Goal: Task Accomplishment & Management: Use online tool/utility

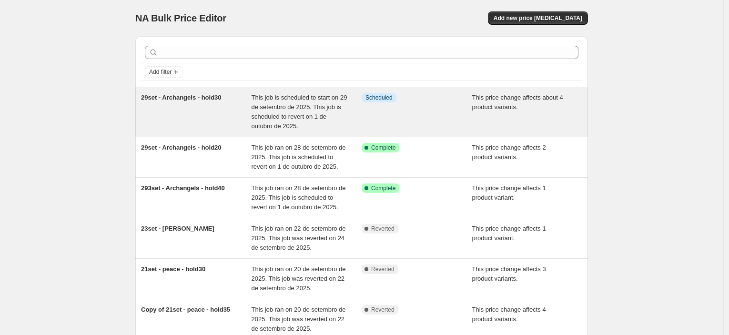
click at [328, 120] on span "This job is scheduled to start on 29 de setembro de 2025. This job is scheduled…" at bounding box center [300, 112] width 96 height 36
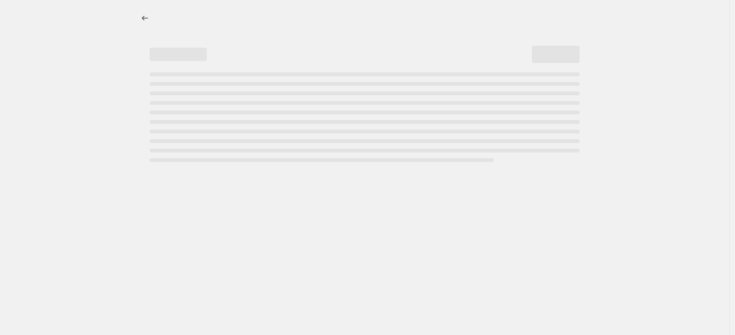
select select "pcap"
select select "no_change"
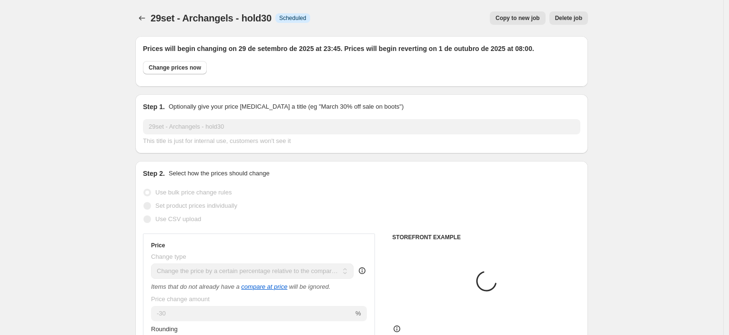
select select "collection"
select select "tag"
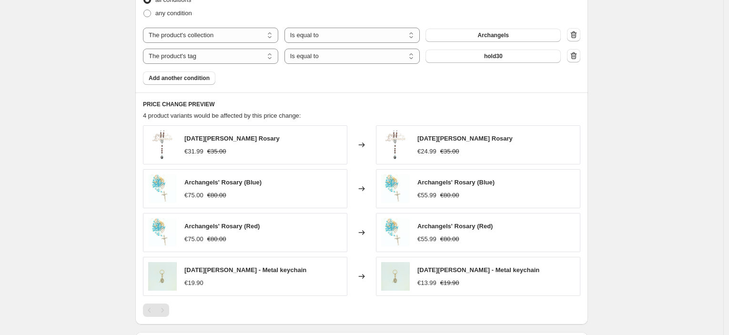
scroll to position [935, 0]
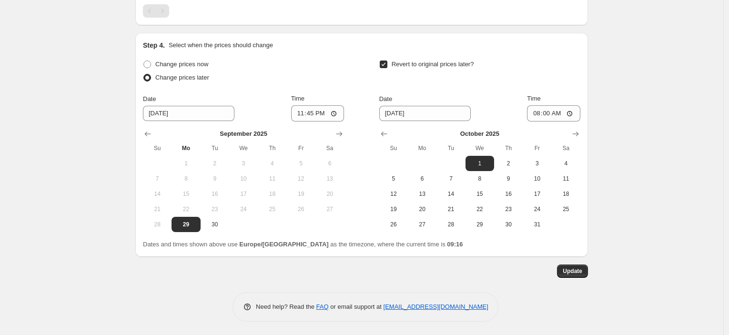
click at [158, 226] on span "28" at bounding box center [157, 225] width 21 height 8
click at [315, 111] on input "23:45" at bounding box center [317, 113] width 53 height 16
click at [337, 114] on input "23:45" at bounding box center [317, 113] width 53 height 16
type input "01:45"
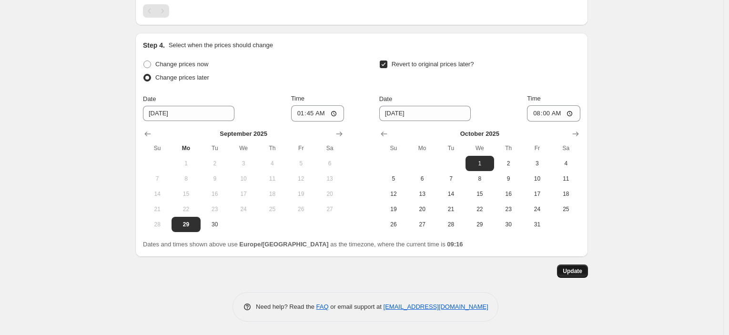
click at [583, 274] on span "Update" at bounding box center [573, 271] width 20 height 8
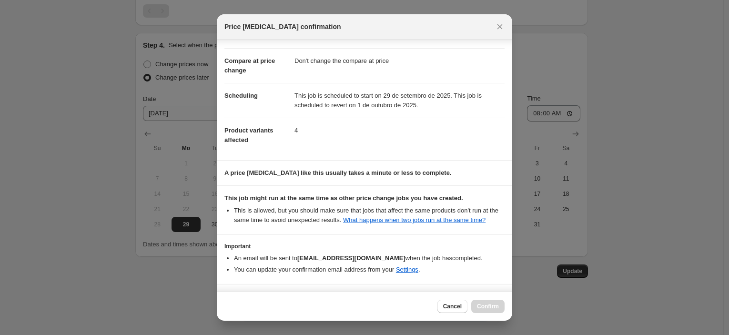
scroll to position [73, 0]
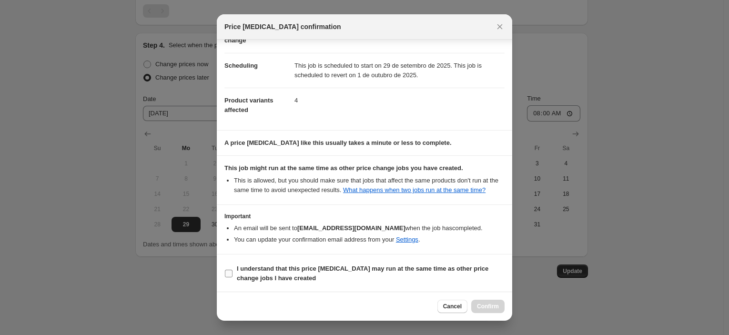
drag, startPoint x: 354, startPoint y: 266, endPoint x: 382, endPoint y: 284, distance: 33.5
click at [354, 266] on b "I understand that this price change job may run at the same time as other price…" at bounding box center [363, 273] width 252 height 17
click at [233, 270] on input "I understand that this price change job may run at the same time as other price…" at bounding box center [229, 274] width 8 height 8
checkbox input "true"
click at [491, 300] on button "Confirm" at bounding box center [488, 306] width 33 height 13
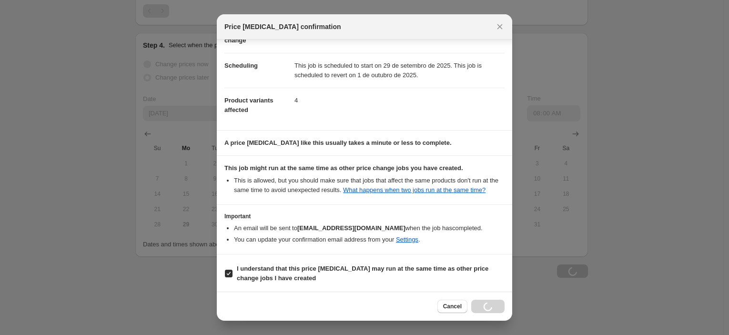
scroll to position [935, 0]
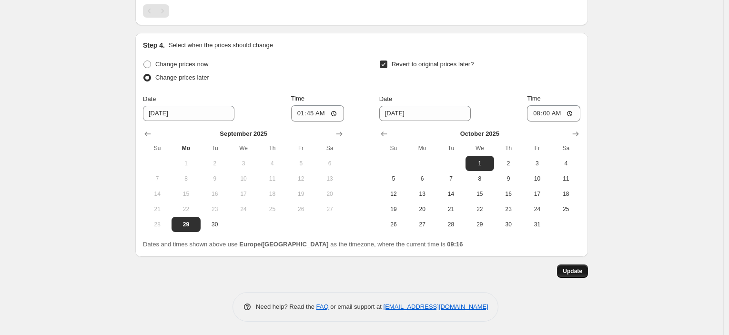
click at [579, 271] on span "Update" at bounding box center [573, 271] width 20 height 8
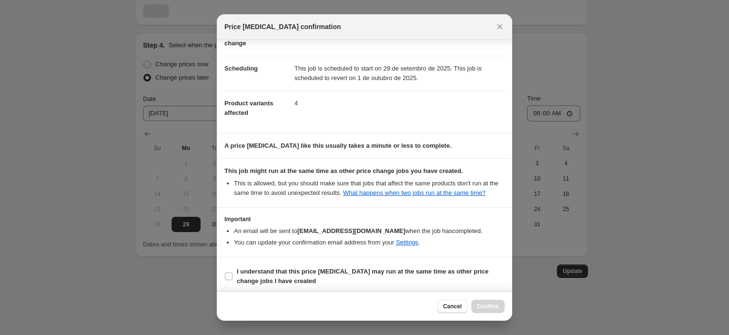
scroll to position [73, 0]
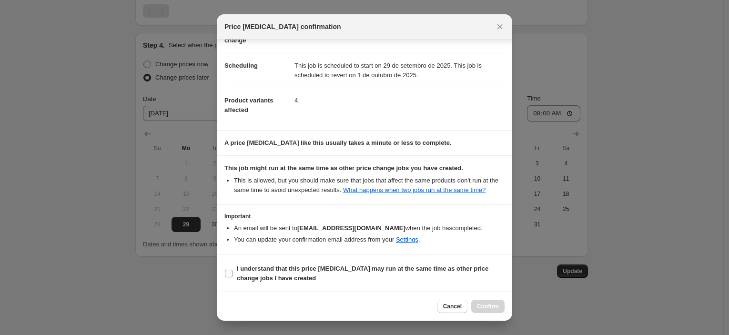
click at [398, 269] on b "I understand that this price change job may run at the same time as other price…" at bounding box center [363, 273] width 252 height 17
click at [233, 270] on input "I understand that this price change job may run at the same time as other price…" at bounding box center [229, 274] width 8 height 8
checkbox input "true"
click at [485, 310] on span "Confirm" at bounding box center [488, 307] width 22 height 8
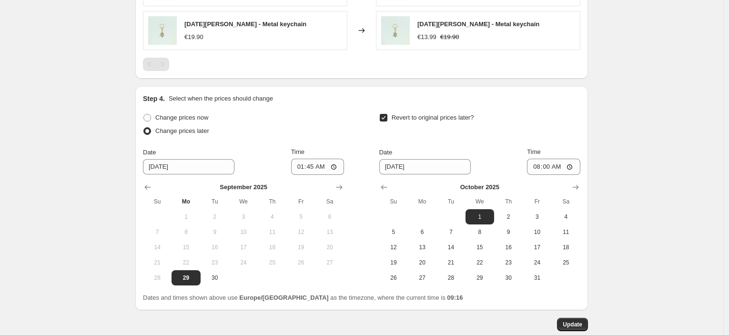
scroll to position [900, 0]
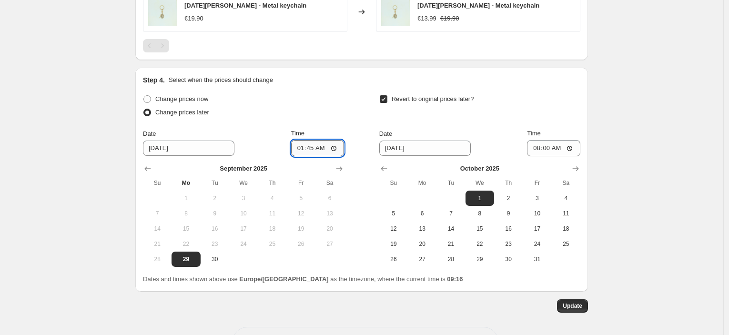
click at [312, 148] on input "01:45" at bounding box center [317, 148] width 53 height 16
type input "09:20"
click at [582, 308] on span "Update" at bounding box center [573, 306] width 20 height 8
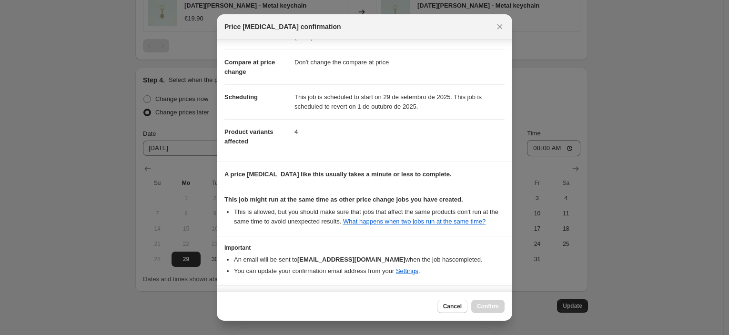
scroll to position [73, 0]
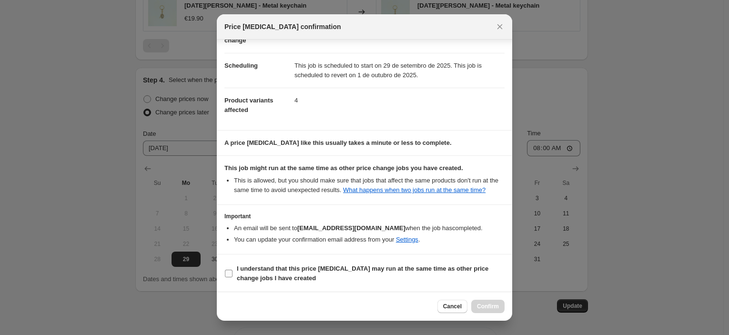
click at [341, 263] on label "I understand that this price change job may run at the same time as other price…" at bounding box center [365, 273] width 280 height 23
click at [233, 270] on input "I understand that this price change job may run at the same time as other price…" at bounding box center [229, 274] width 8 height 8
checkbox input "true"
click at [485, 304] on span "Confirm" at bounding box center [488, 307] width 22 height 8
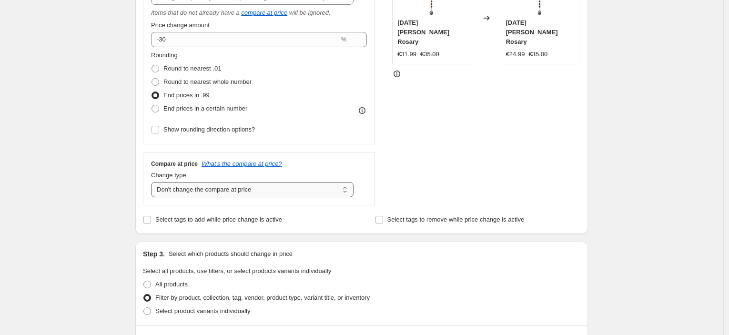
scroll to position [0, 0]
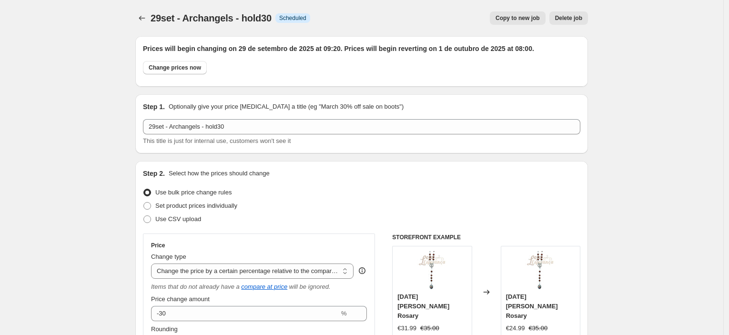
click at [147, 19] on icon "Price change jobs" at bounding box center [142, 18] width 10 height 10
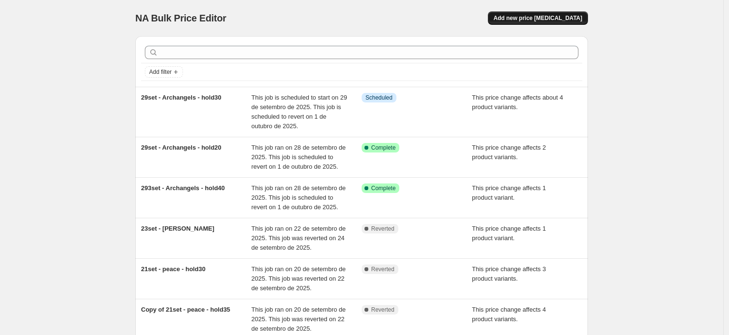
click at [542, 15] on span "Add new price change job" at bounding box center [538, 18] width 89 height 8
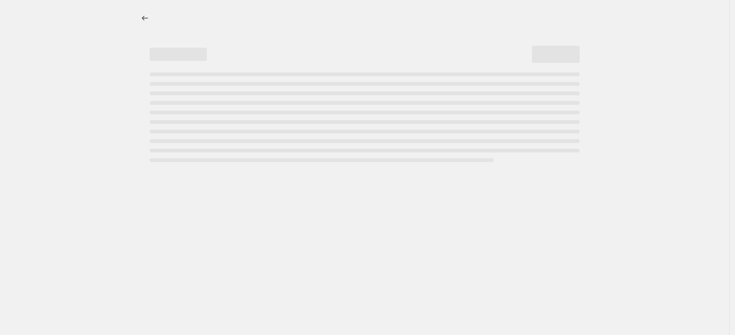
select select "percentage"
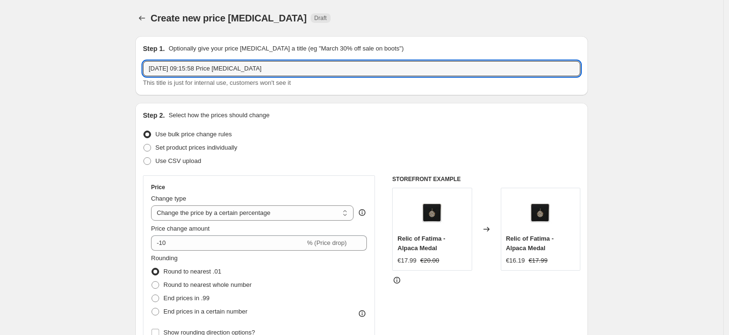
drag, startPoint x: 258, startPoint y: 71, endPoint x: 93, endPoint y: 62, distance: 165.7
type input "2oct Guardian Angel hold50"
click at [220, 210] on select "Change the price to a certain amount Change the price by a certain amount Chang…" at bounding box center [252, 212] width 203 height 15
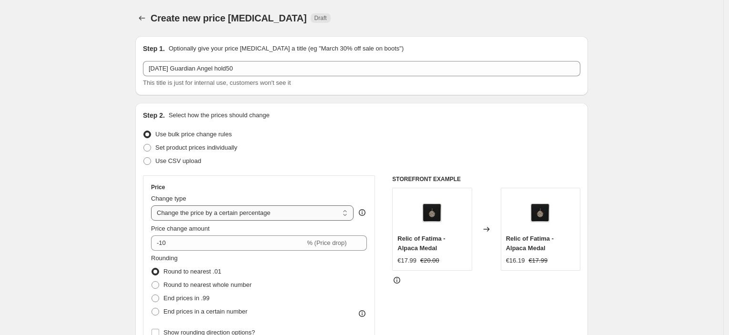
select select "pcap"
click at [154, 205] on select "Change the price to a certain amount Change the price by a certain amount Chang…" at bounding box center [252, 212] width 203 height 15
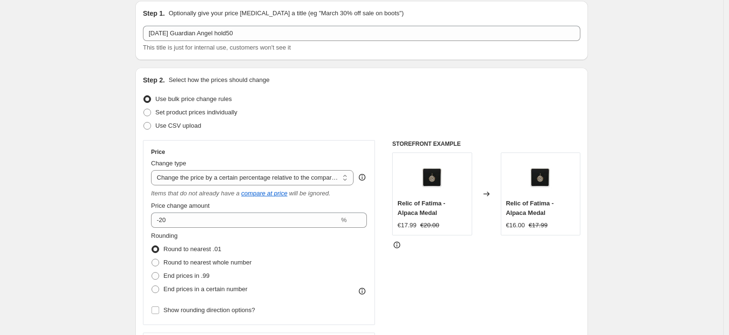
scroll to position [53, 0]
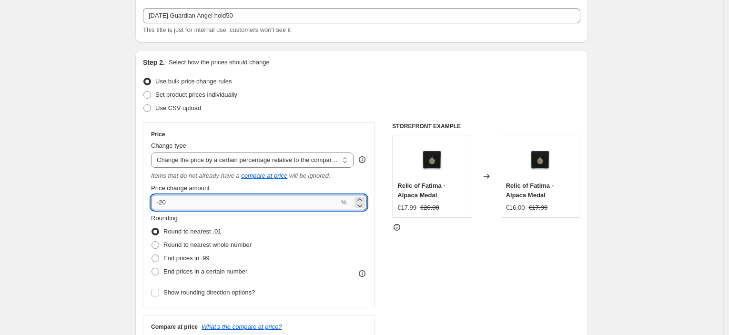
click at [165, 201] on input "-20" at bounding box center [245, 202] width 188 height 15
type input "-50"
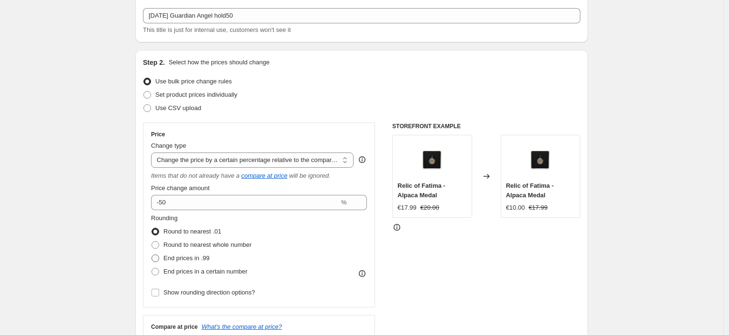
click at [181, 257] on span "End prices in .99" at bounding box center [187, 258] width 46 height 7
click at [152, 255] on input "End prices in .99" at bounding box center [152, 255] width 0 height 0
radio input "true"
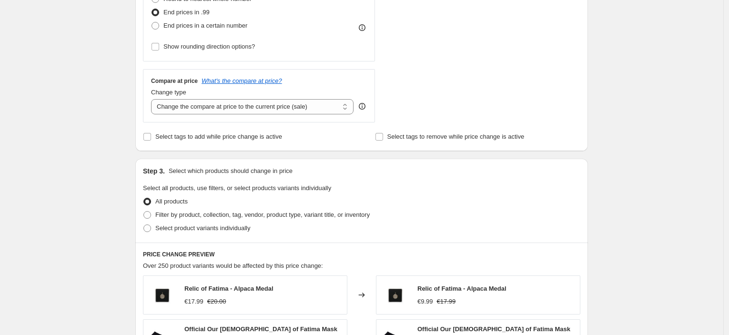
scroll to position [318, 0]
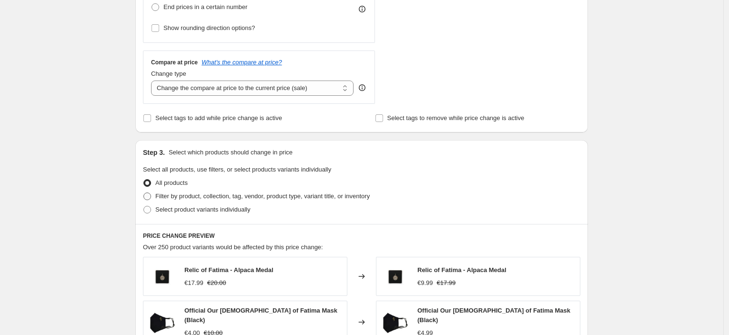
click at [211, 199] on span "Filter by product, collection, tag, vendor, product type, variant title, or inv…" at bounding box center [262, 196] width 215 height 7
click at [144, 193] on input "Filter by product, collection, tag, vendor, product type, variant title, or inv…" at bounding box center [144, 193] width 0 height 0
radio input "true"
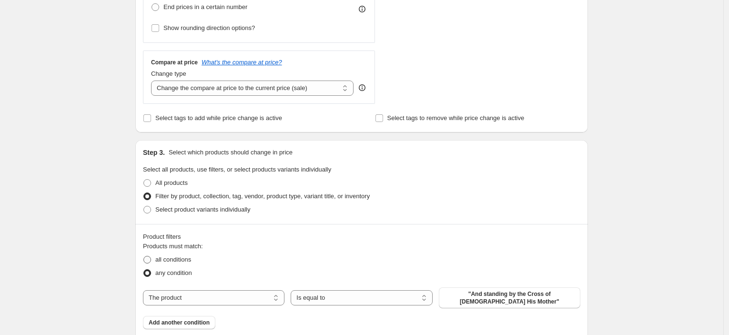
click at [161, 256] on span "all conditions" at bounding box center [173, 259] width 36 height 7
click at [144, 256] on input "all conditions" at bounding box center [144, 256] width 0 height 0
radio input "true"
click at [250, 299] on select "The product The product's collection The product's tag The product's vendor The…" at bounding box center [214, 297] width 142 height 15
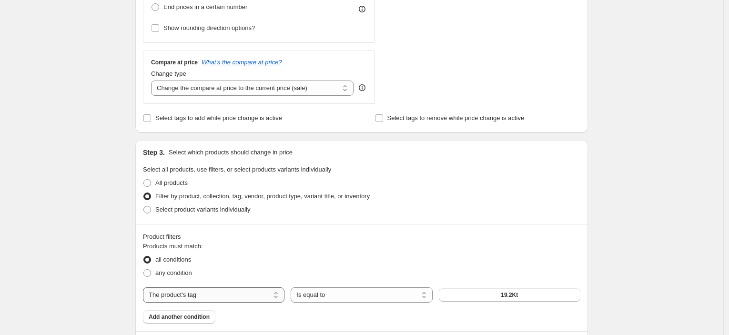
click at [223, 290] on select "The product The product's collection The product's tag The product's vendor The…" at bounding box center [214, 294] width 142 height 15
click at [224, 296] on select "The product The product's collection The product's tag The product's vendor The…" at bounding box center [214, 294] width 142 height 15
click at [232, 291] on select "The product The product's collection The product's tag The product's vendor The…" at bounding box center [214, 294] width 142 height 15
select select "collection"
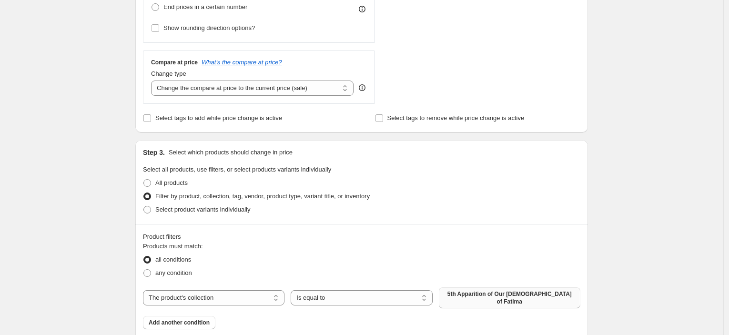
click at [496, 294] on span "5th Apparition of Our Lady of Fatima" at bounding box center [510, 297] width 130 height 15
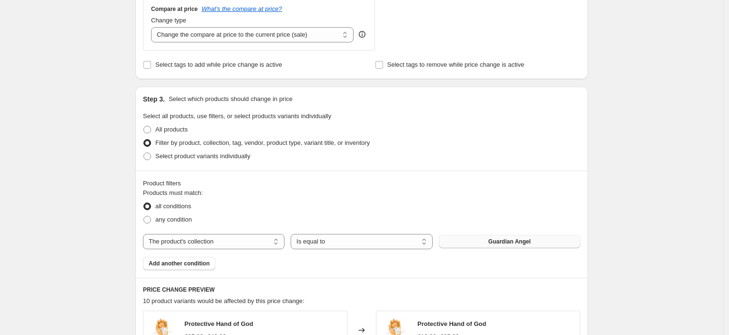
scroll to position [423, 0]
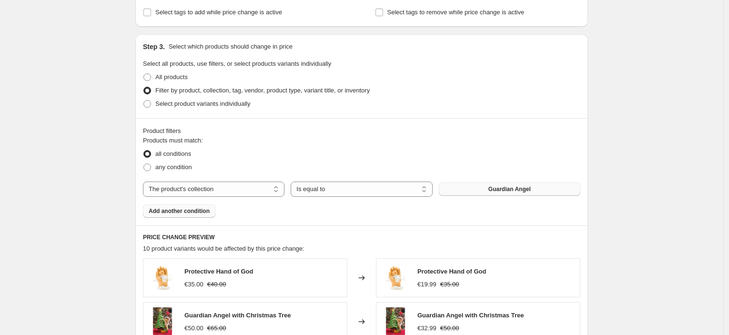
click at [197, 211] on span "Add another condition" at bounding box center [179, 211] width 61 height 8
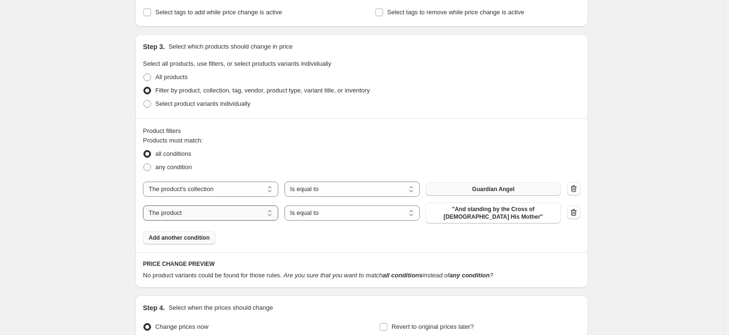
click at [211, 215] on select "The product The product's collection The product's tag The product's vendor The…" at bounding box center [210, 212] width 135 height 15
select select "tag"
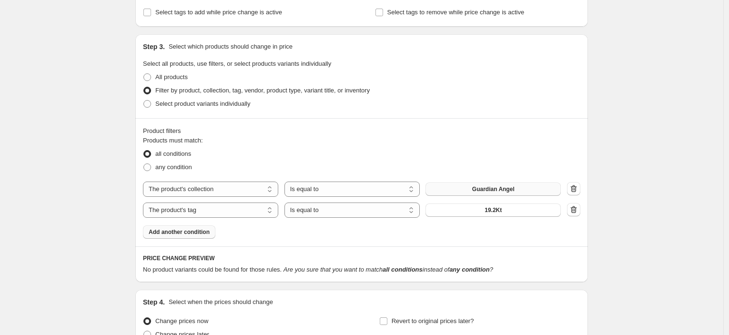
click at [484, 216] on div "The product The product's collection The product's tag The product's vendor The…" at bounding box center [352, 210] width 418 height 15
click at [486, 215] on button "19.2Kt" at bounding box center [493, 210] width 135 height 13
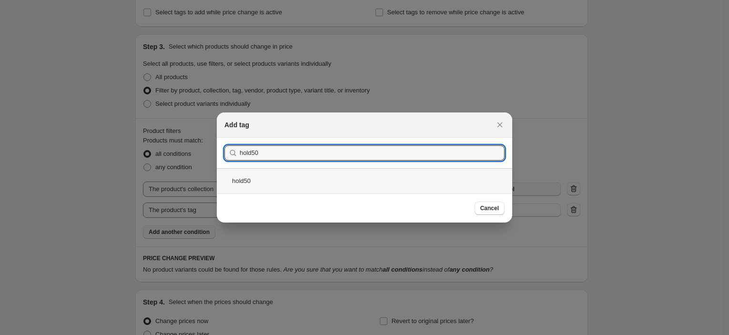
type input "hold50"
click at [326, 180] on div "hold50" at bounding box center [365, 180] width 296 height 25
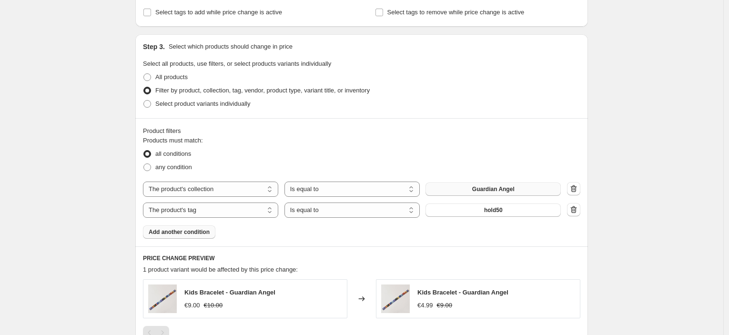
click at [629, 115] on div "Create new price change job. This page is ready Create new price change job Dra…" at bounding box center [362, 36] width 724 height 918
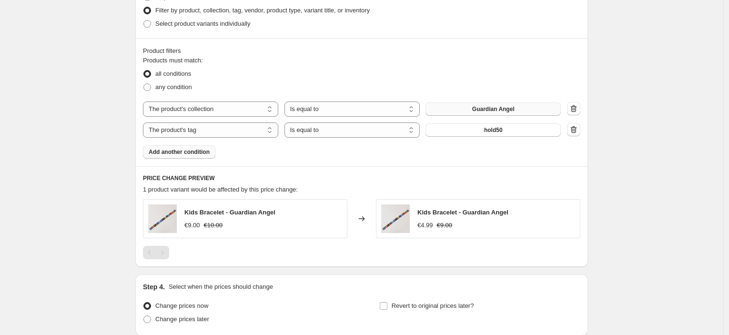
scroll to position [582, 0]
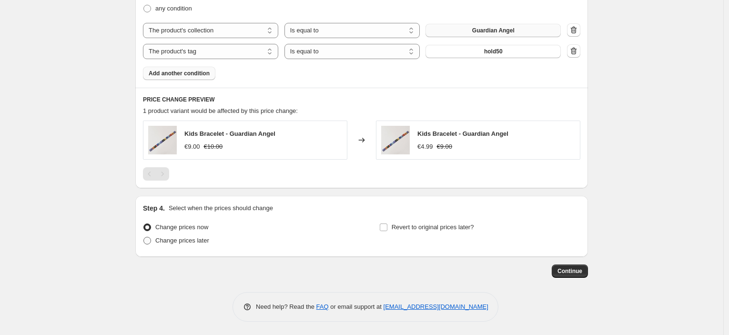
click at [191, 243] on span "Change prices later" at bounding box center [182, 240] width 54 height 7
click at [144, 237] on input "Change prices later" at bounding box center [144, 237] width 0 height 0
radio input "true"
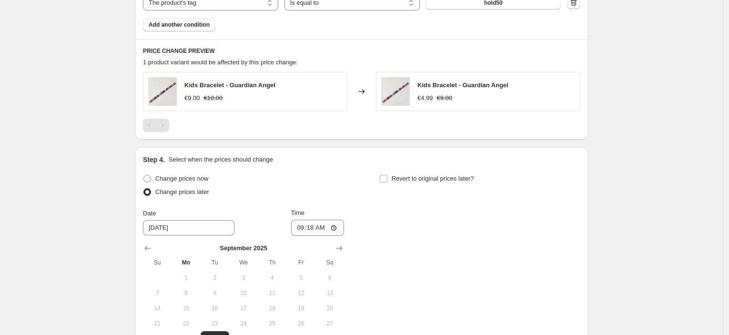
scroll to position [688, 0]
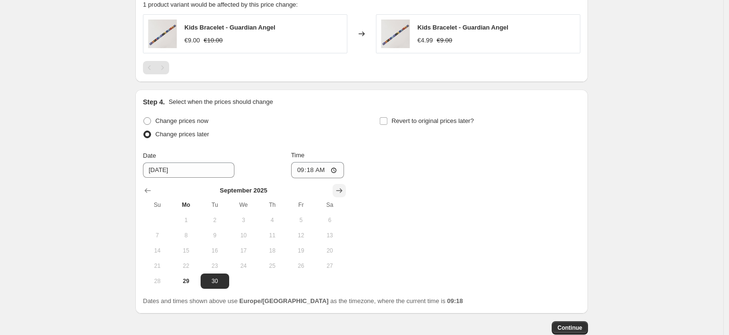
click at [341, 191] on icon "Show next month, October 2025" at bounding box center [340, 191] width 10 height 10
click at [252, 223] on span "1" at bounding box center [243, 220] width 21 height 8
type input "10/1/2025"
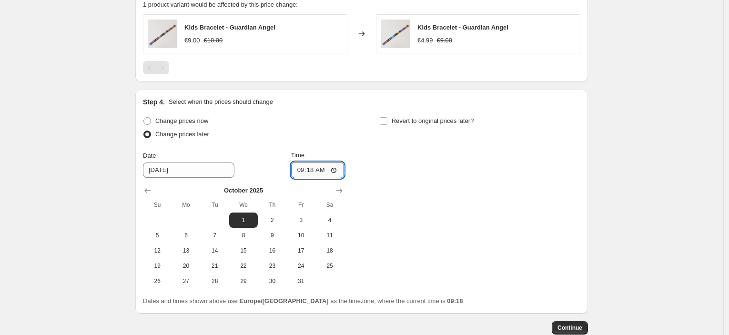
click at [311, 173] on input "09:18" at bounding box center [317, 170] width 53 height 16
type input "23:45"
click at [471, 115] on label "Revert to original prices later?" at bounding box center [426, 120] width 95 height 13
click at [388, 117] on input "Revert to original prices later?" at bounding box center [384, 121] width 8 height 8
checkbox input "true"
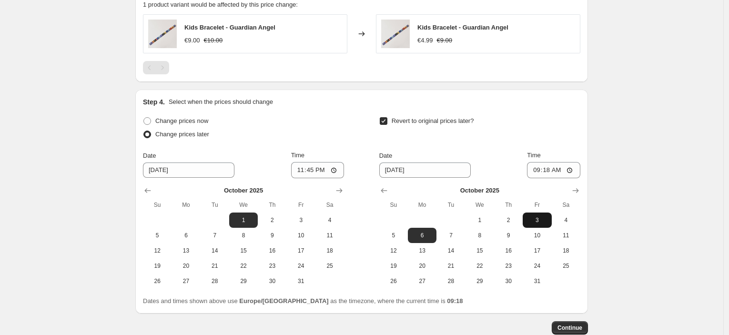
click at [527, 216] on button "3" at bounding box center [537, 220] width 29 height 15
type input "10/3/2025"
click at [551, 173] on input "09:18" at bounding box center [553, 170] width 53 height 16
type input "08:00"
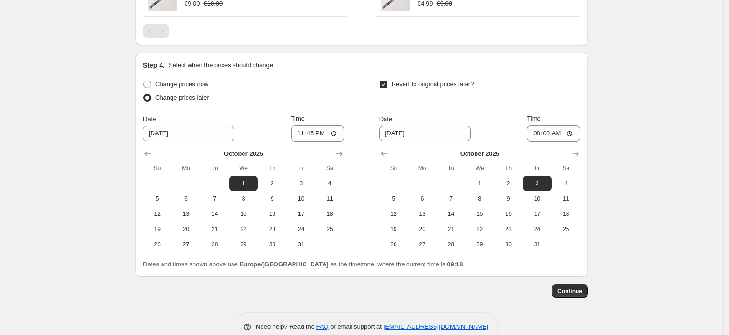
scroll to position [741, 0]
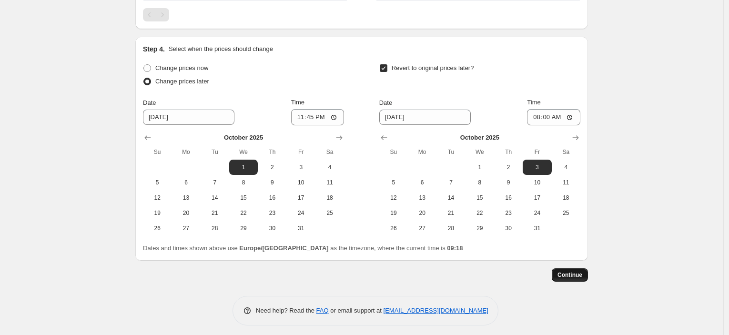
click at [567, 276] on span "Continue" at bounding box center [570, 275] width 25 height 8
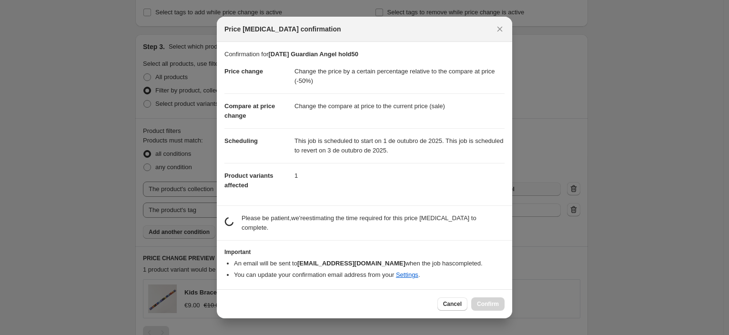
scroll to position [0, 0]
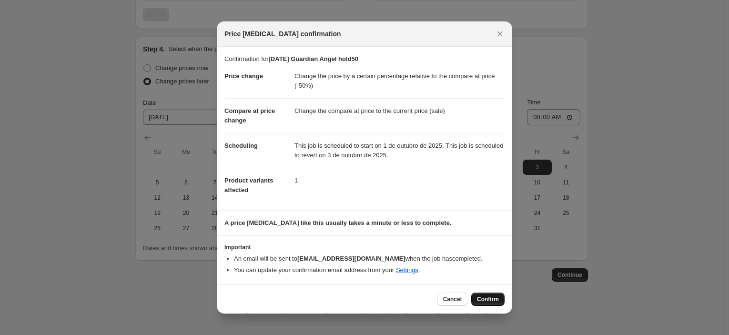
click at [492, 297] on span "Confirm" at bounding box center [488, 300] width 22 height 8
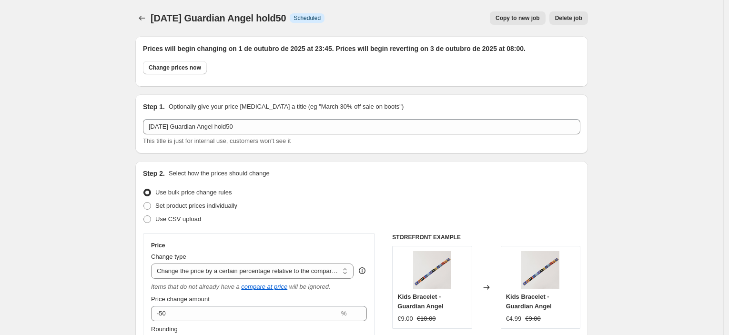
click at [532, 19] on span "Copy to new job" at bounding box center [518, 18] width 44 height 8
select select "pcap"
select select "collection"
select select "tag"
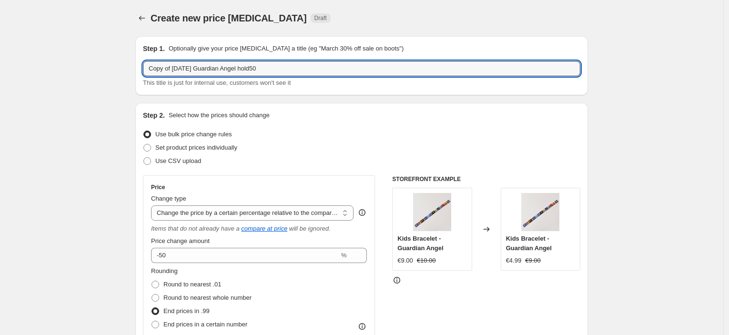
drag, startPoint x: 174, startPoint y: 68, endPoint x: 112, endPoint y: 66, distance: 62.5
type input "2oct Guardian Angel hold50"
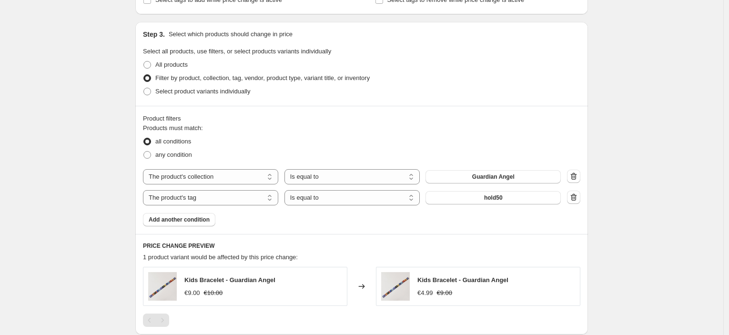
scroll to position [476, 0]
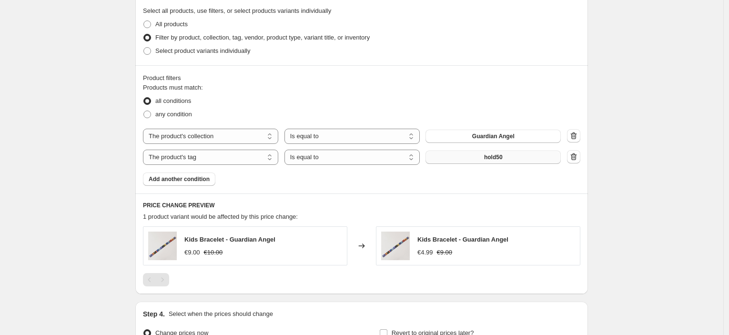
click at [498, 157] on span "hold50" at bounding box center [493, 158] width 19 height 8
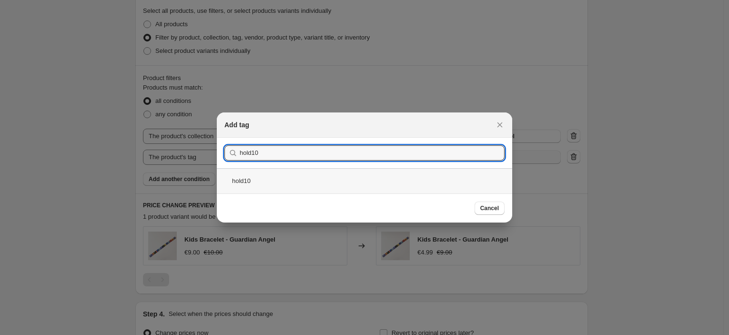
type input "hold10"
click at [374, 176] on div "hold10" at bounding box center [365, 180] width 296 height 25
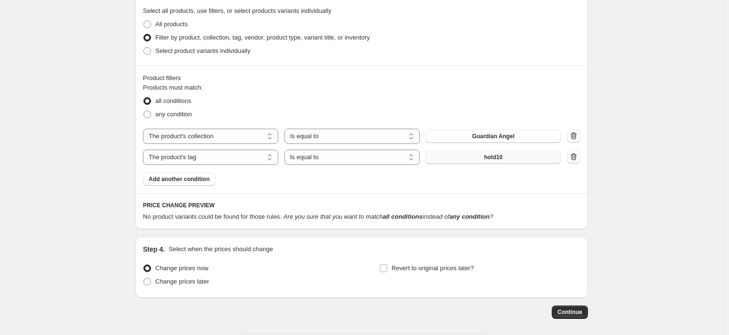
click at [492, 155] on span "hold10" at bounding box center [493, 158] width 19 height 8
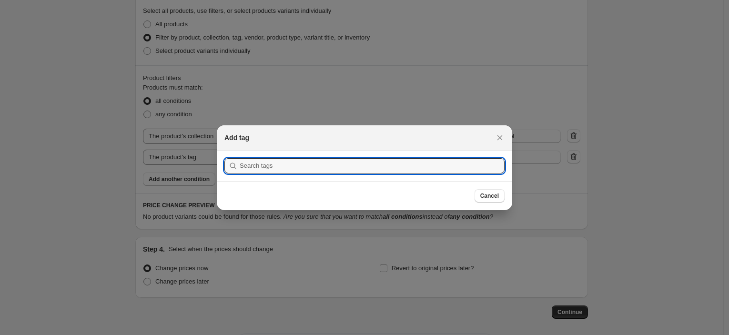
scroll to position [0, 0]
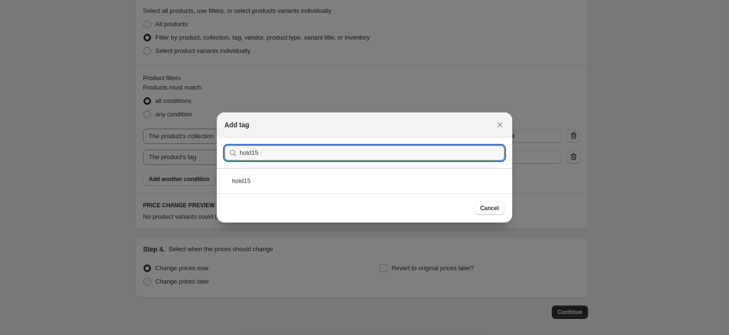
type input "hold15"
click at [311, 171] on div "hold15" at bounding box center [365, 180] width 296 height 25
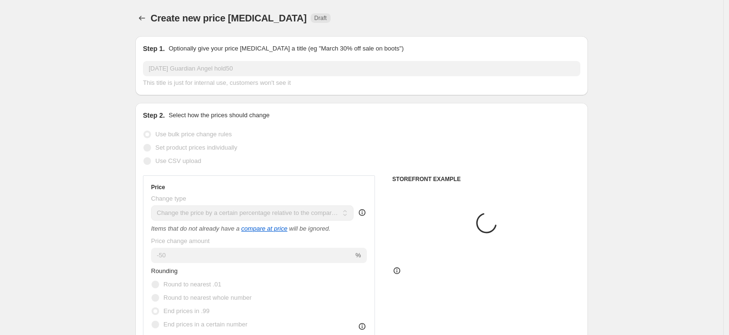
scroll to position [476, 0]
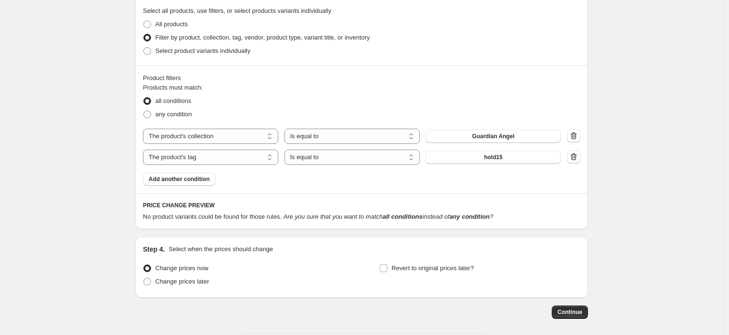
click at [482, 164] on div "The product The product's collection The product's tag The product's vendor The…" at bounding box center [352, 157] width 418 height 15
click at [482, 155] on button "hold15" at bounding box center [493, 157] width 135 height 13
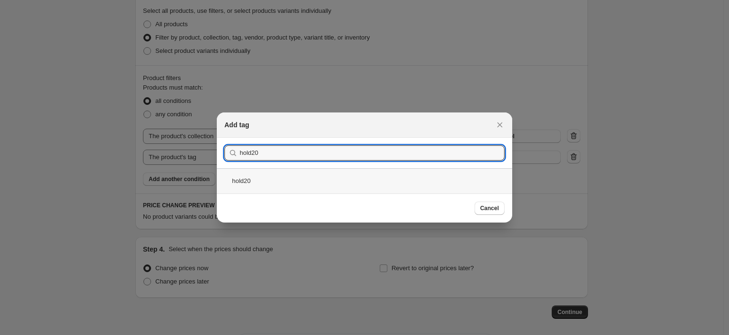
type input "hold20"
click at [321, 179] on div "hold20" at bounding box center [365, 180] width 296 height 25
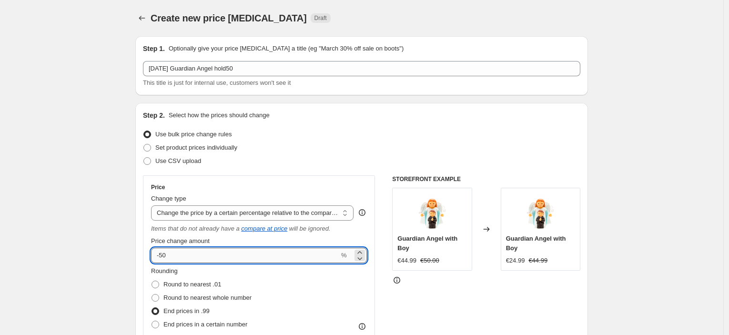
click at [164, 256] on input "-50" at bounding box center [245, 255] width 188 height 15
type input "-20"
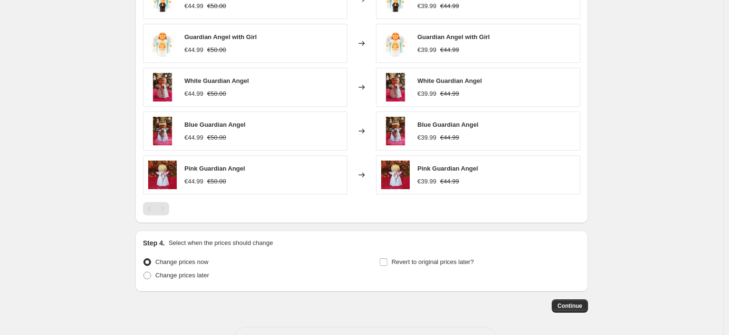
scroll to position [741, 0]
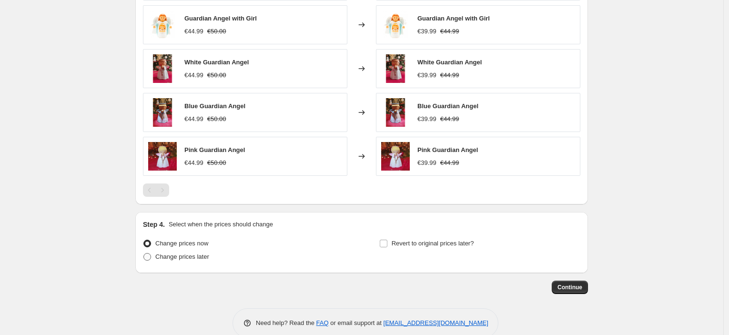
click at [201, 258] on span "Change prices later" at bounding box center [182, 256] width 54 height 7
click at [144, 254] on input "Change prices later" at bounding box center [144, 253] width 0 height 0
radio input "true"
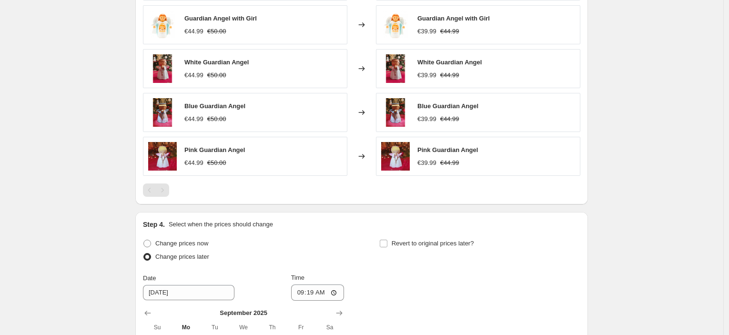
scroll to position [921, 0]
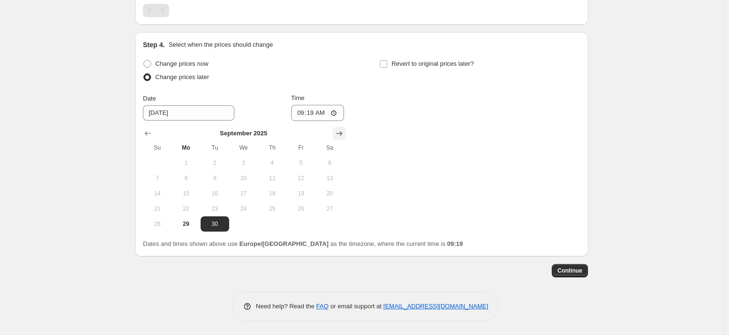
click at [344, 133] on icon "Show next month, October 2025" at bounding box center [340, 134] width 10 height 10
click at [243, 161] on span "1" at bounding box center [243, 163] width 21 height 8
type input "10/1/2025"
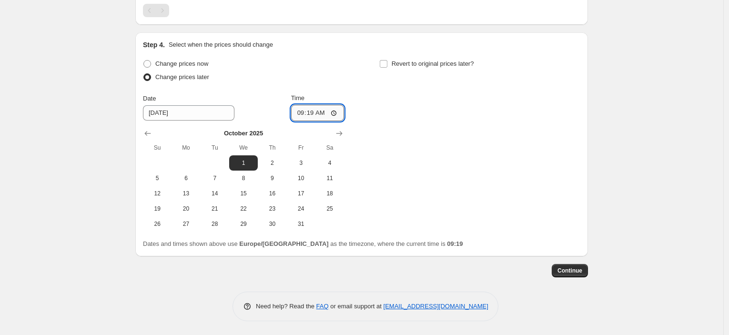
click at [313, 110] on input "09:19" at bounding box center [317, 113] width 53 height 16
type input "23:45"
click at [431, 57] on label "Revert to original prices later?" at bounding box center [426, 63] width 95 height 13
click at [388, 60] on input "Revert to original prices later?" at bounding box center [384, 64] width 8 height 8
checkbox input "true"
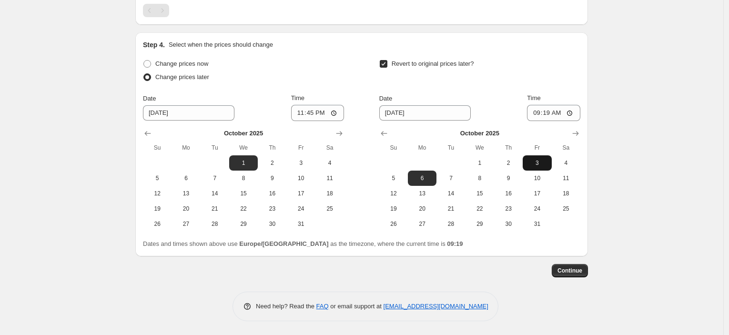
click at [531, 162] on span "3" at bounding box center [537, 163] width 21 height 8
type input "10/3/2025"
click at [548, 110] on input "09:19" at bounding box center [553, 113] width 53 height 16
type input "08:00"
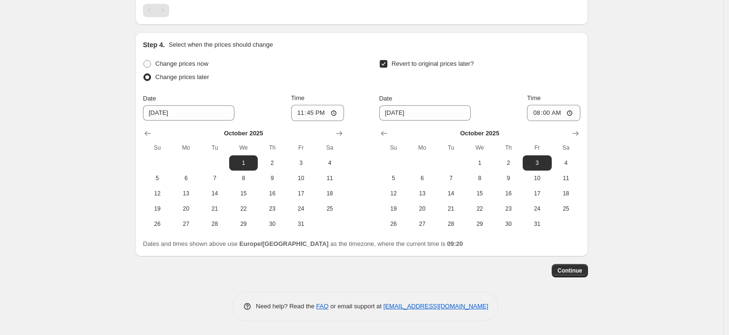
scroll to position [0, 0]
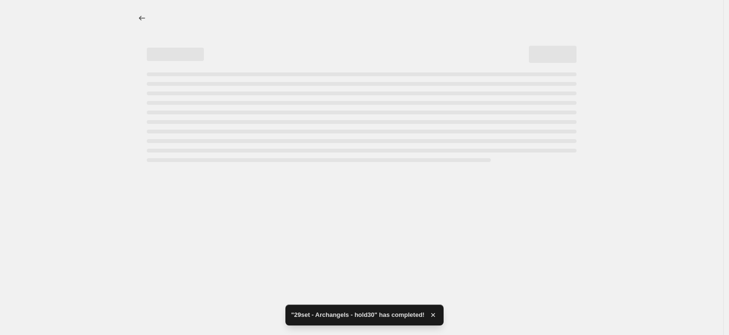
select select "pcap"
select select "collection"
select select "tag"
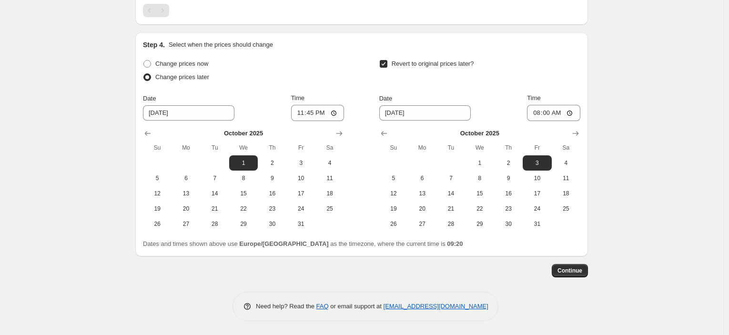
scroll to position [490, 0]
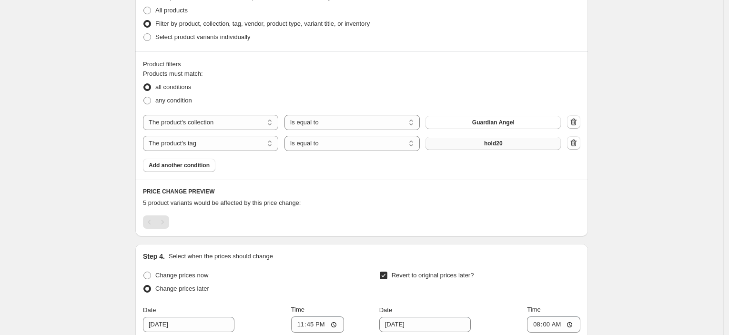
click at [471, 140] on button "hold20" at bounding box center [493, 143] width 135 height 13
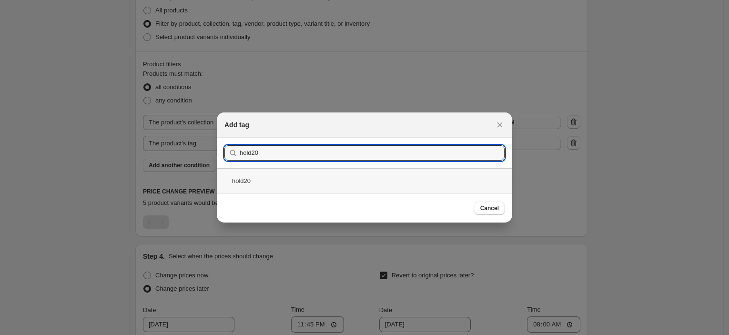
type input "hold20"
click at [256, 182] on div "hold20" at bounding box center [365, 180] width 296 height 25
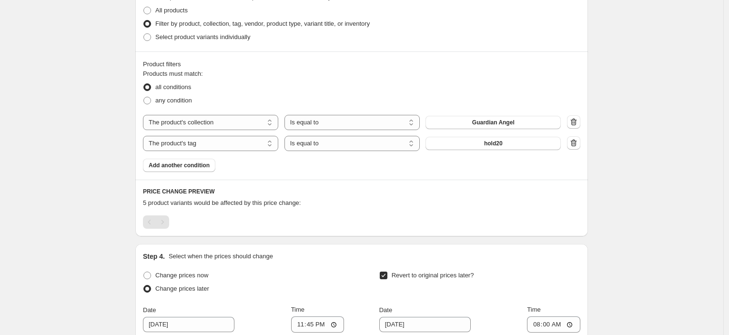
scroll to position [437, 0]
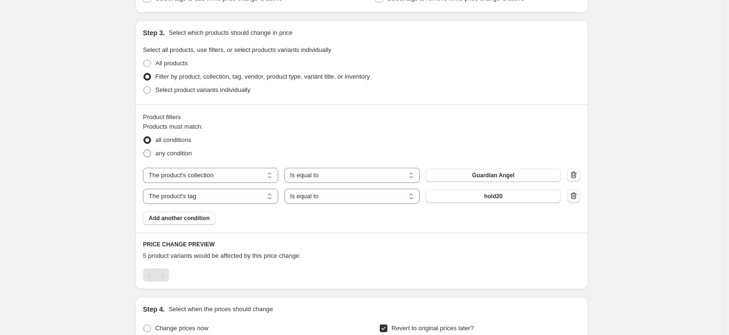
click at [192, 155] on span "any condition" at bounding box center [173, 153] width 37 height 7
click at [144, 150] on input "any condition" at bounding box center [144, 150] width 0 height 0
radio input "true"
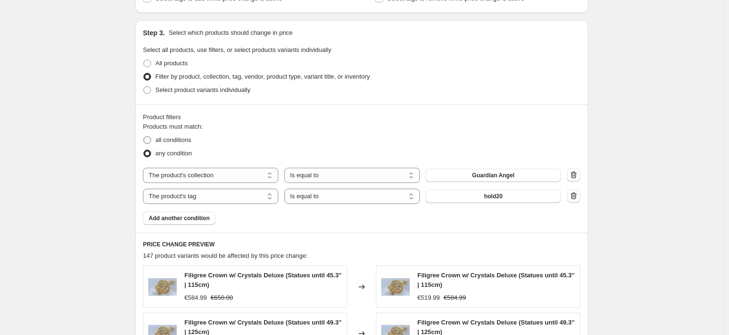
click at [184, 144] on span "all conditions" at bounding box center [173, 139] width 36 height 7
click at [144, 137] on input "all conditions" at bounding box center [144, 136] width 0 height 0
radio input "true"
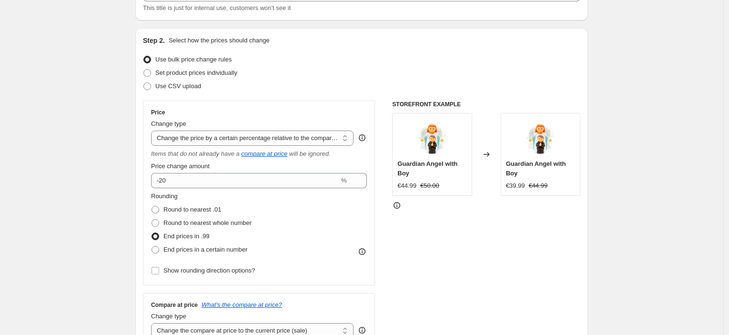
scroll to position [0, 0]
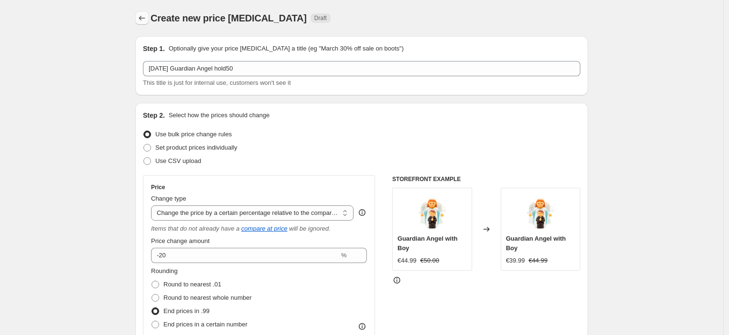
click at [138, 20] on button "Price change jobs" at bounding box center [141, 17] width 13 height 13
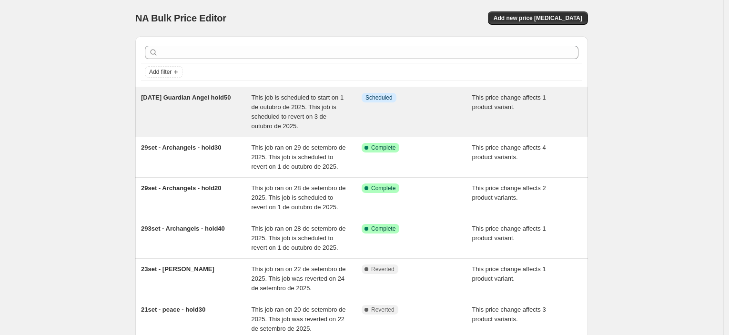
click at [426, 93] on div "Info Scheduled" at bounding box center [410, 98] width 96 height 10
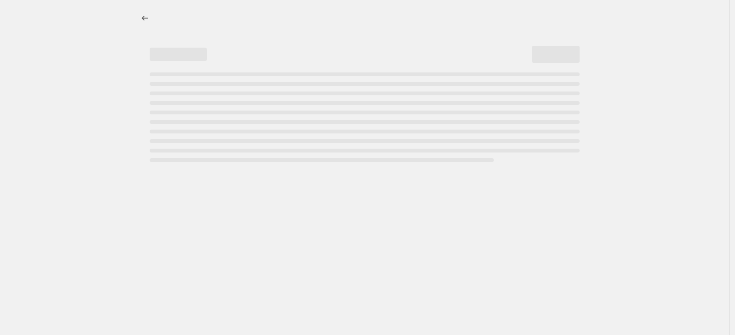
select select "pcap"
select select "collection"
select select "tag"
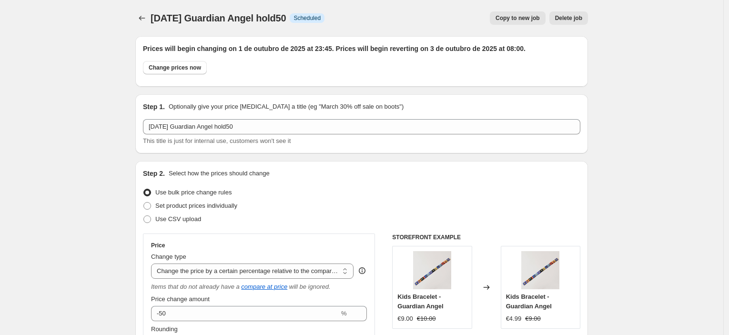
click at [521, 19] on span "Copy to new job" at bounding box center [518, 18] width 44 height 8
select select "pcap"
select select "collection"
select select "tag"
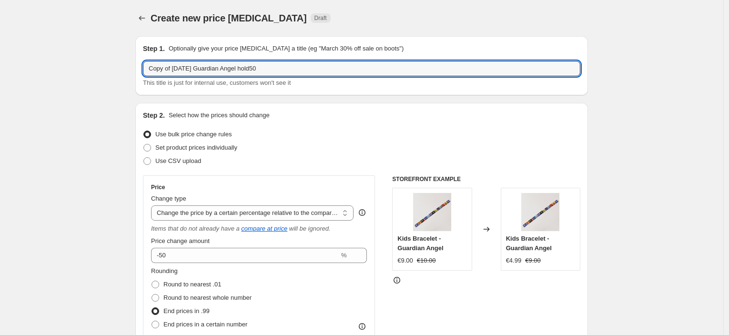
drag, startPoint x: 174, startPoint y: 71, endPoint x: 109, endPoint y: 71, distance: 64.8
type input "2oct Guardian Angel hold20"
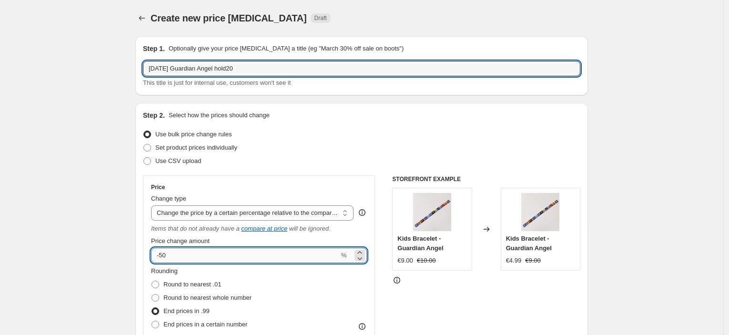
click at [163, 253] on input "-50" at bounding box center [245, 255] width 188 height 15
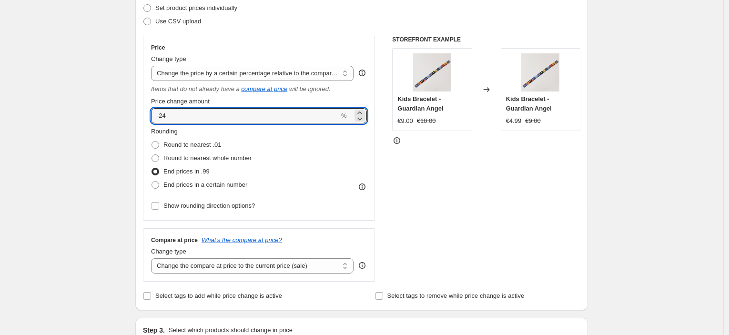
scroll to position [53, 0]
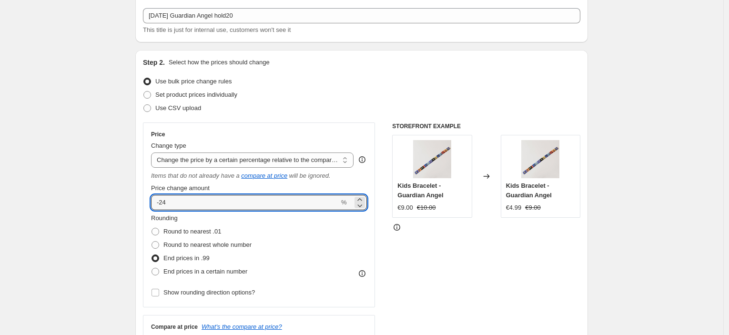
click at [312, 207] on input "-24" at bounding box center [245, 202] width 188 height 15
type input "-20"
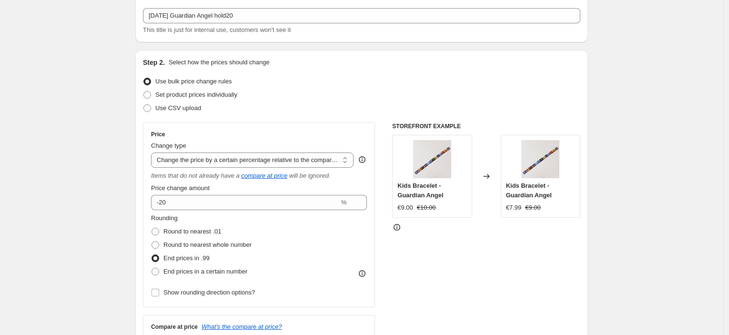
click at [570, 274] on div "STOREFRONT EXAMPLE Kids Bracelet - Guardian Angel €9.00 €10.00 Changed to Kids …" at bounding box center [486, 246] width 188 height 246
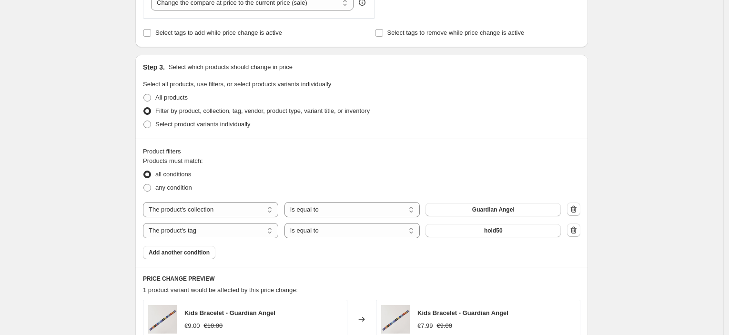
scroll to position [476, 0]
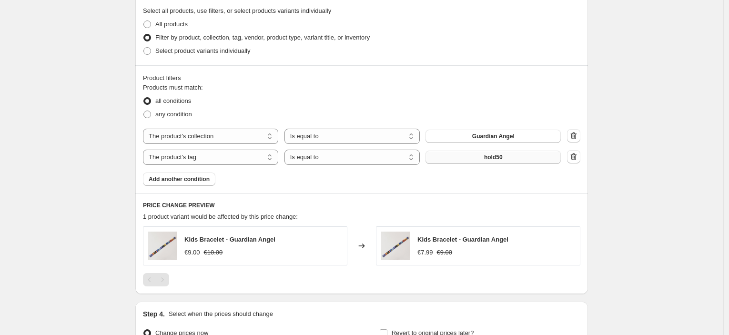
click at [488, 157] on span "hold50" at bounding box center [493, 158] width 19 height 8
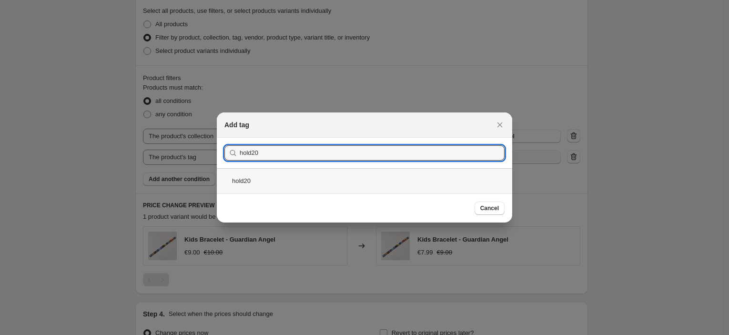
type input "hold20"
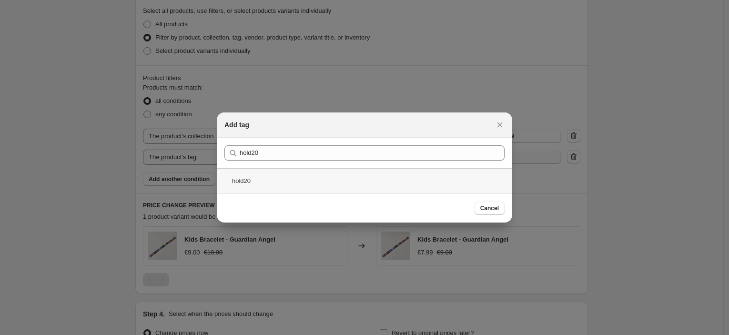
click at [318, 176] on div "hold20" at bounding box center [365, 180] width 296 height 25
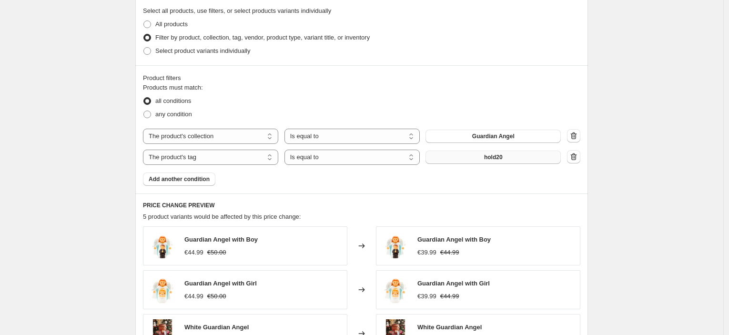
click at [680, 119] on div "Create new price change job. This page is ready Create new price change job Dra…" at bounding box center [362, 71] width 724 height 1094
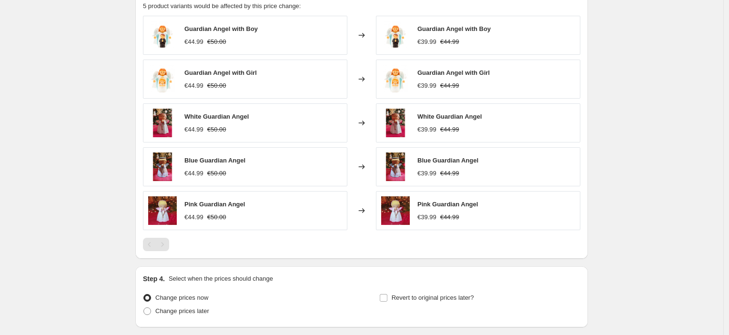
scroll to position [758, 0]
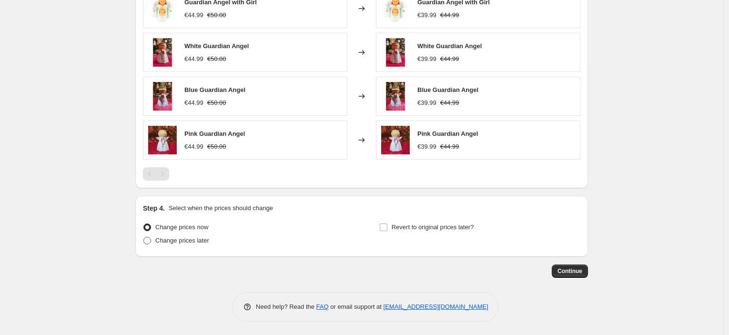
click at [203, 240] on span "Change prices later" at bounding box center [182, 240] width 54 height 7
click at [144, 237] on input "Change prices later" at bounding box center [144, 237] width 0 height 0
radio input "true"
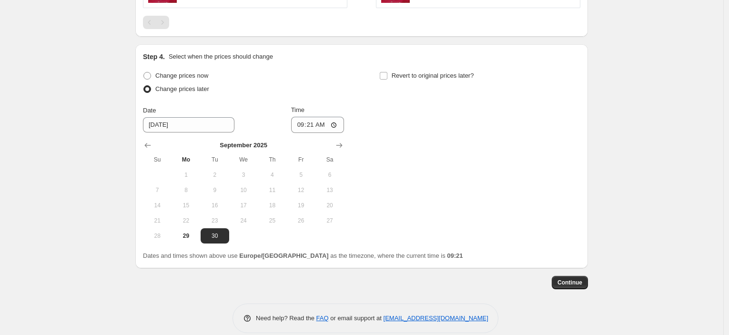
scroll to position [916, 0]
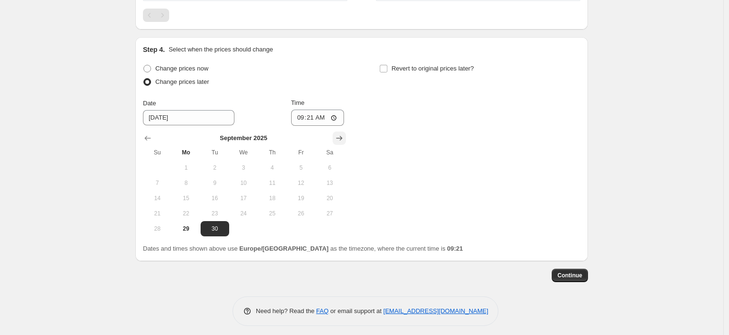
click at [344, 136] on icon "Show next month, October 2025" at bounding box center [340, 138] width 10 height 10
click at [251, 164] on span "1" at bounding box center [243, 168] width 21 height 8
type input "10/1/2025"
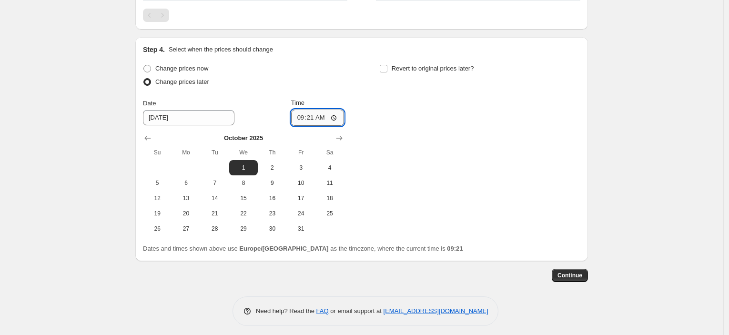
click at [311, 120] on input "09:21" at bounding box center [317, 118] width 53 height 16
type input "23:45"
click at [459, 73] on label "Revert to original prices later?" at bounding box center [426, 68] width 95 height 13
click at [388, 72] on input "Revert to original prices later?" at bounding box center [384, 69] width 8 height 8
checkbox input "true"
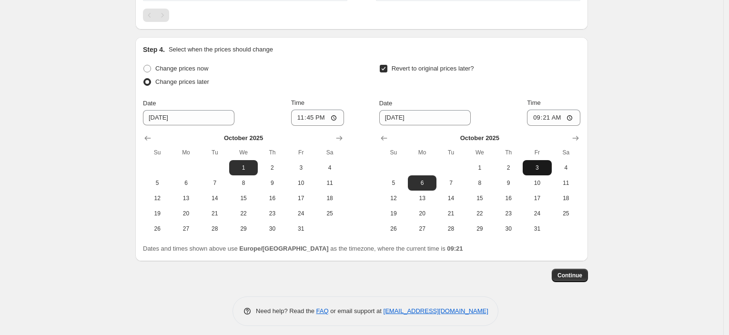
click at [541, 164] on span "3" at bounding box center [537, 168] width 21 height 8
type input "10/3/2025"
click at [551, 113] on input "09:21" at bounding box center [553, 118] width 53 height 16
type input "08:00"
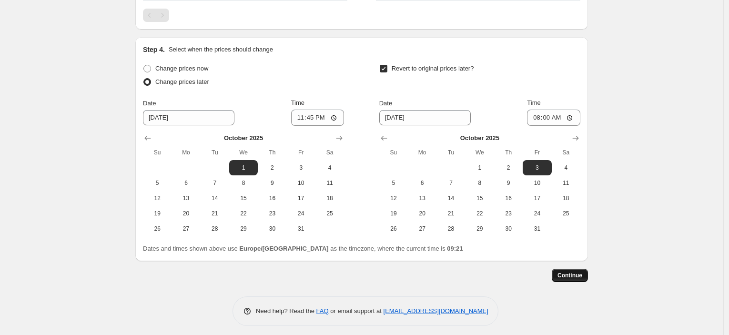
click at [574, 273] on span "Continue" at bounding box center [570, 276] width 25 height 8
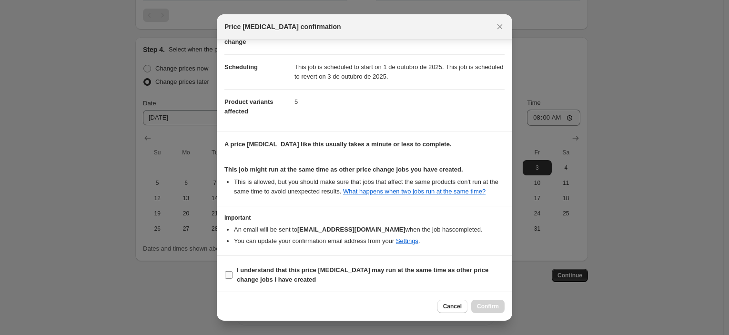
scroll to position [73, 0]
click at [341, 260] on section "I understand that this price change job may run at the same time as other price…" at bounding box center [365, 274] width 296 height 38
click at [343, 267] on b "I understand that this price change job may run at the same time as other price…" at bounding box center [363, 273] width 252 height 17
click at [233, 270] on input "I understand that this price change job may run at the same time as other price…" at bounding box center [229, 274] width 8 height 8
checkbox input "true"
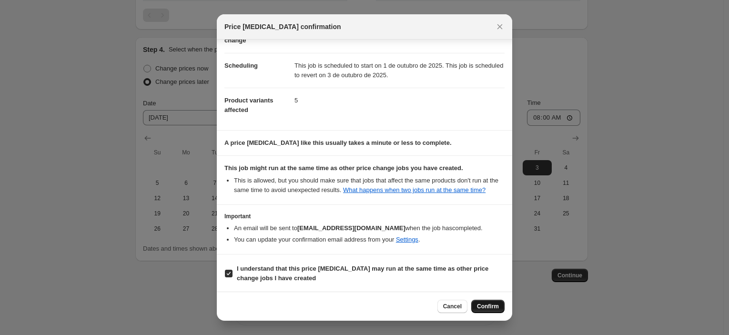
click at [498, 303] on span "Confirm" at bounding box center [488, 307] width 22 height 8
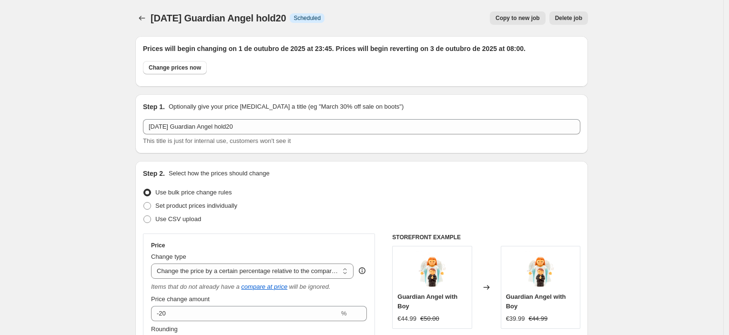
click at [526, 13] on button "Copy to new job" at bounding box center [518, 17] width 56 height 13
select select "pcap"
select select "collection"
select select "tag"
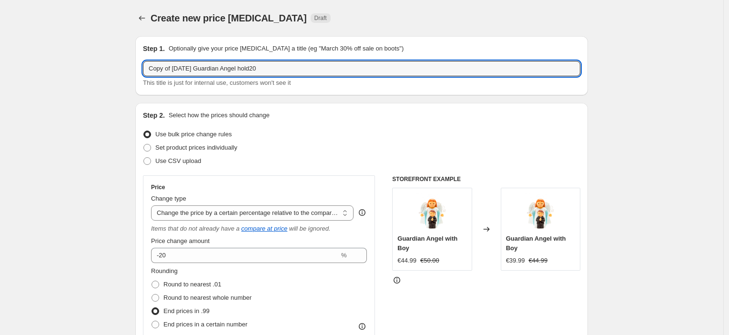
drag, startPoint x: 176, startPoint y: 69, endPoint x: 128, endPoint y: 68, distance: 48.2
drag, startPoint x: 223, startPoint y: 69, endPoint x: 229, endPoint y: 68, distance: 6.7
click at [224, 70] on input "2oct Guardian Angel hold20" at bounding box center [362, 68] width 438 height 15
type input "2oct Guardian Angel hold30"
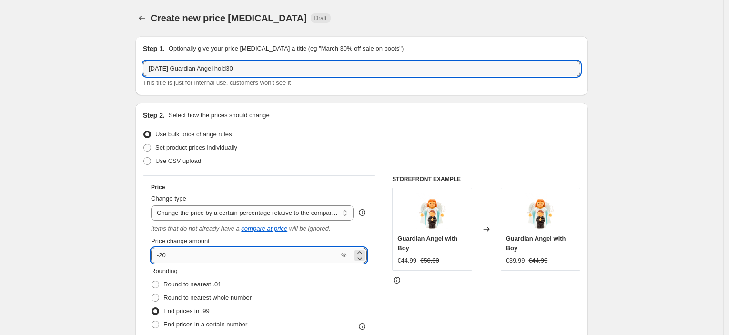
click at [165, 254] on input "-20" at bounding box center [245, 255] width 188 height 15
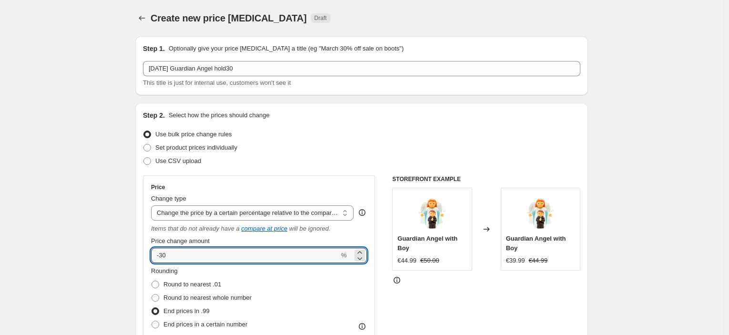
type input "-30"
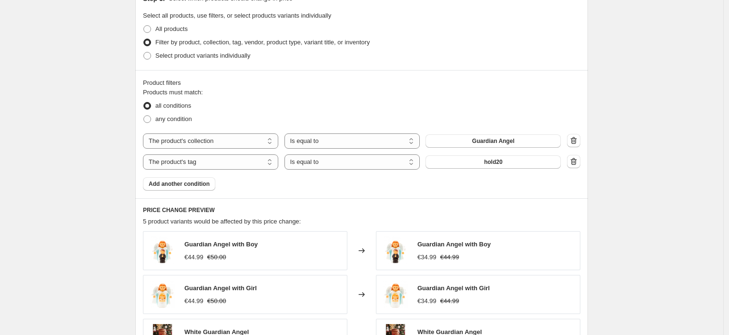
scroll to position [476, 0]
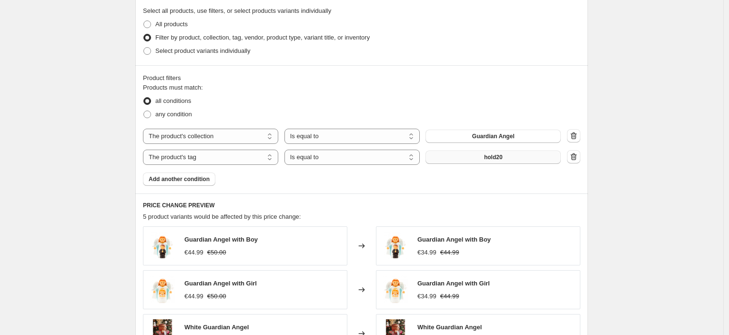
click at [540, 154] on button "hold20" at bounding box center [493, 157] width 135 height 13
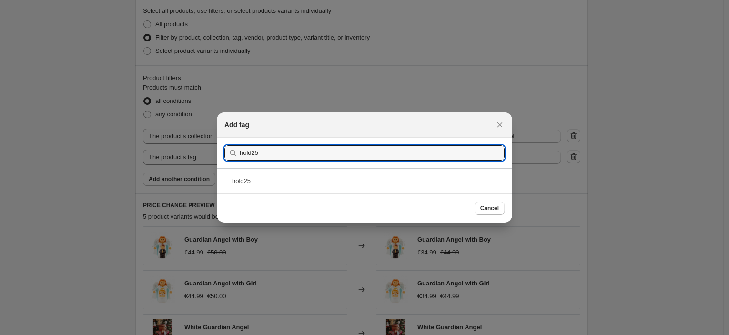
type input "hold25"
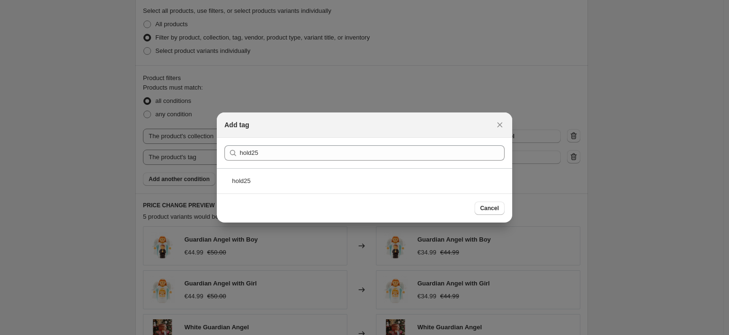
click at [302, 174] on div "hold25" at bounding box center [365, 180] width 296 height 25
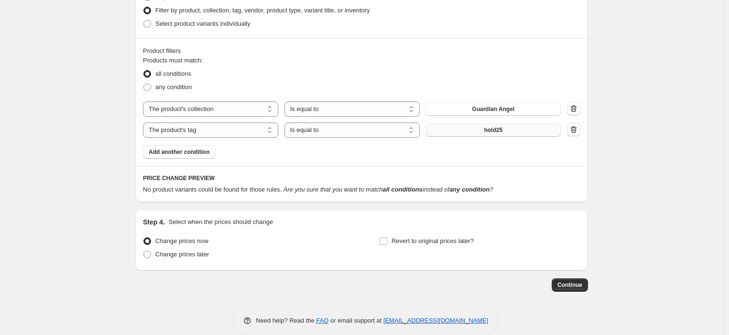
scroll to position [518, 0]
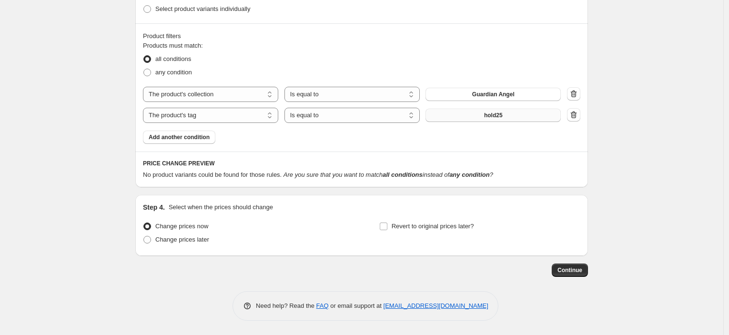
click at [490, 116] on span "hold25" at bounding box center [493, 116] width 19 height 8
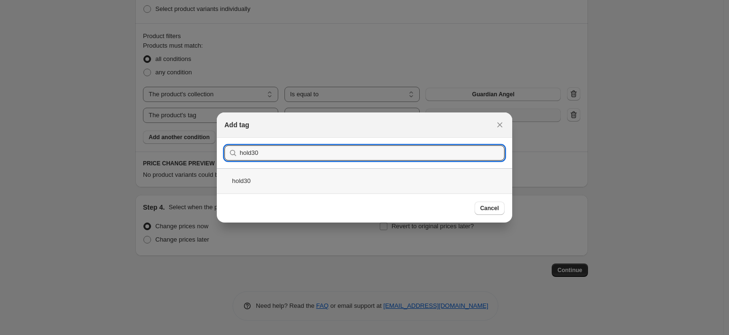
type input "hold30"
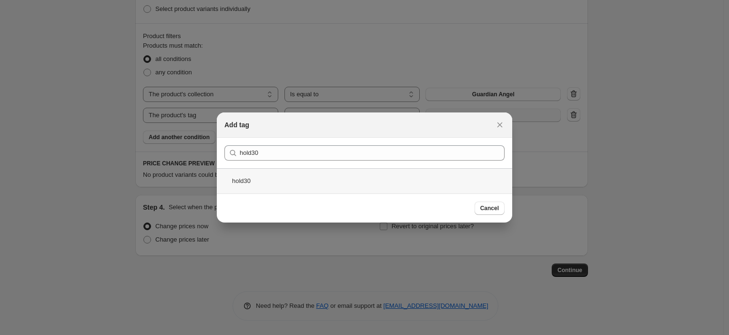
click at [338, 192] on div "hold30" at bounding box center [365, 180] width 296 height 25
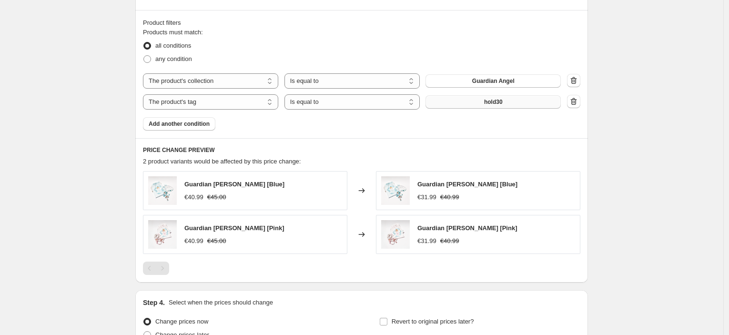
scroll to position [626, 0]
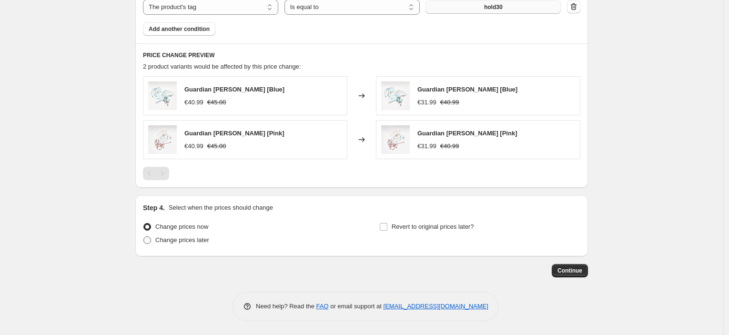
click at [200, 239] on span "Change prices later" at bounding box center [182, 239] width 54 height 7
click at [144, 237] on input "Change prices later" at bounding box center [144, 236] width 0 height 0
radio input "true"
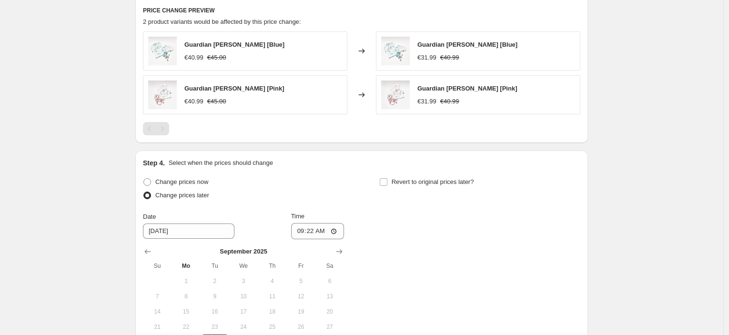
scroll to position [785, 0]
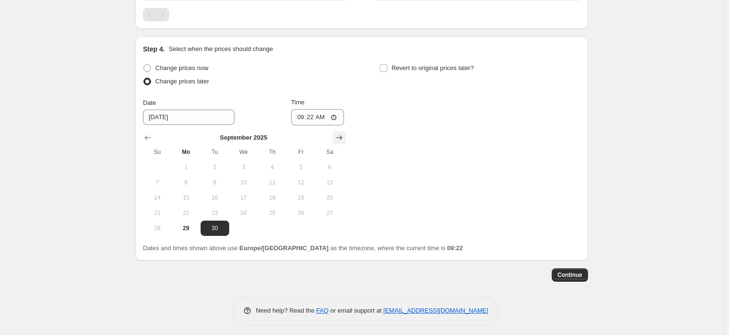
click at [341, 138] on icon "Show next month, October 2025" at bounding box center [340, 138] width 10 height 10
click at [248, 166] on span "1" at bounding box center [243, 168] width 21 height 8
type input "10/1/2025"
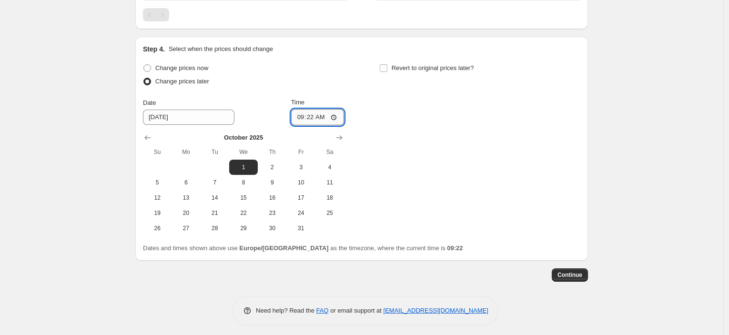
click at [313, 121] on input "09:22" at bounding box center [317, 117] width 53 height 16
type input "23:45"
click at [457, 64] on span "Revert to original prices later?" at bounding box center [433, 67] width 82 height 7
click at [388, 64] on input "Revert to original prices later?" at bounding box center [384, 68] width 8 height 8
checkbox input "true"
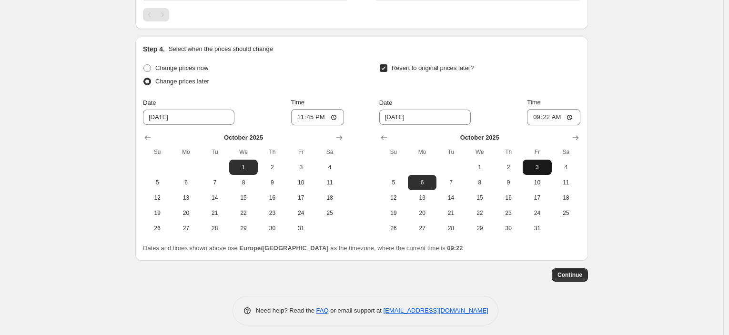
drag, startPoint x: 539, startPoint y: 166, endPoint x: 554, endPoint y: 119, distance: 50.2
click at [540, 166] on span "3" at bounding box center [537, 168] width 21 height 8
type input "10/3/2025"
click at [545, 114] on input "09:22" at bounding box center [553, 117] width 53 height 16
type input "08:00"
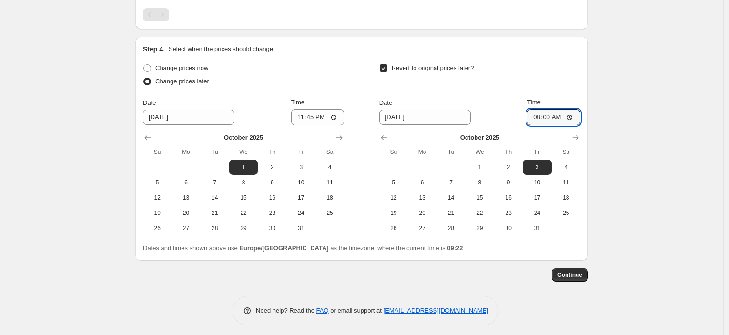
click at [571, 270] on button "Continue" at bounding box center [570, 274] width 36 height 13
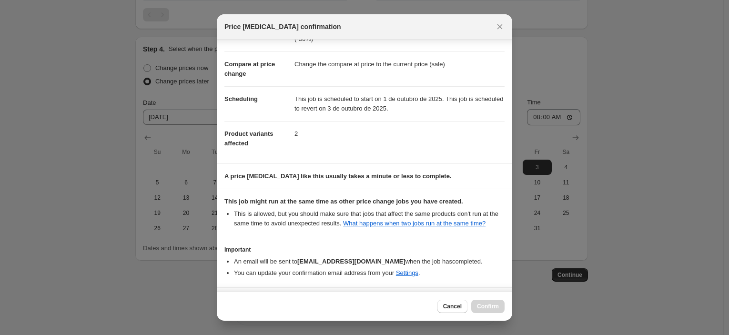
scroll to position [73, 0]
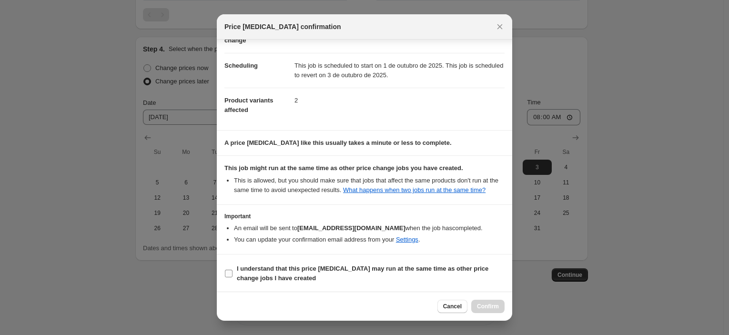
click at [346, 266] on b "I understand that this price change job may run at the same time as other price…" at bounding box center [363, 273] width 252 height 17
click at [233, 270] on input "I understand that this price change job may run at the same time as other price…" at bounding box center [229, 274] width 8 height 8
checkbox input "true"
click at [480, 300] on button "Confirm" at bounding box center [488, 306] width 33 height 13
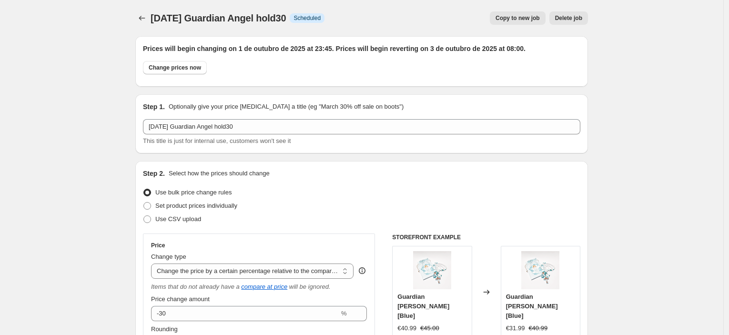
scroll to position [785, 0]
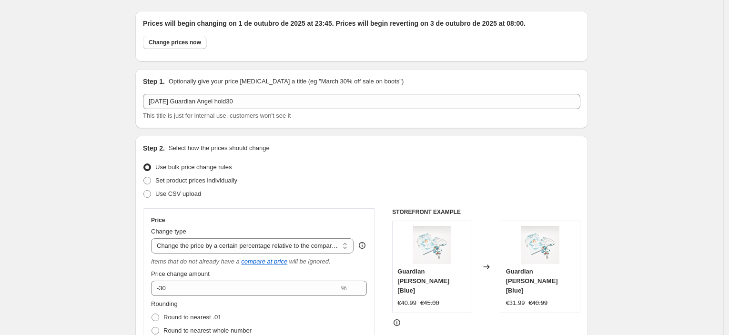
scroll to position [0, 0]
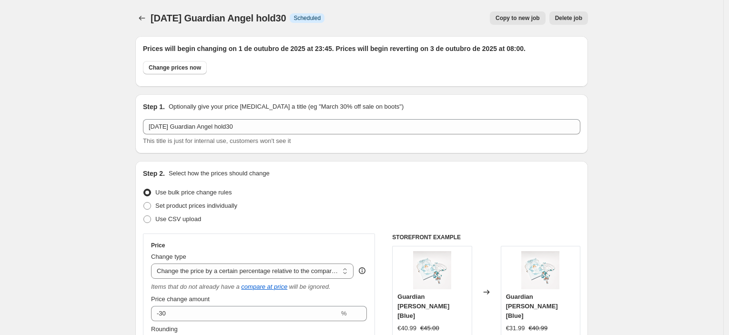
click at [532, 19] on span "Copy to new job" at bounding box center [518, 18] width 44 height 8
select select "pcap"
select select "collection"
select select "tag"
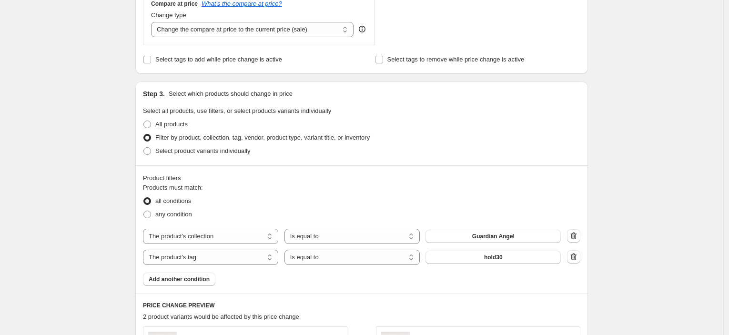
scroll to position [530, 0]
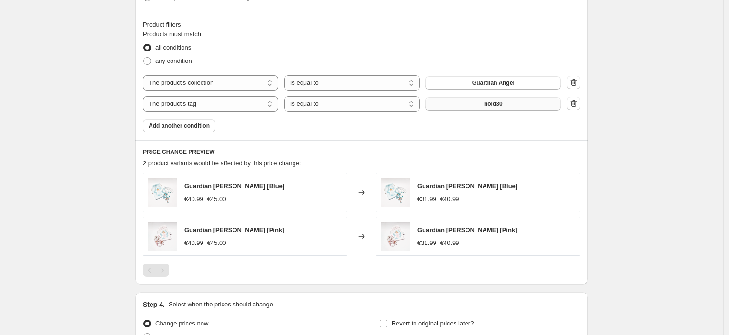
click at [493, 106] on span "hold30" at bounding box center [493, 104] width 19 height 8
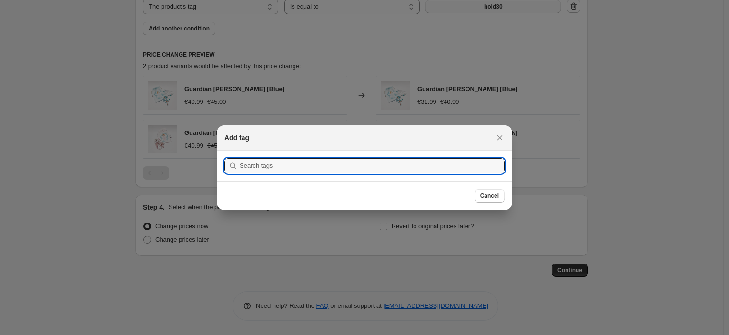
scroll to position [0, 0]
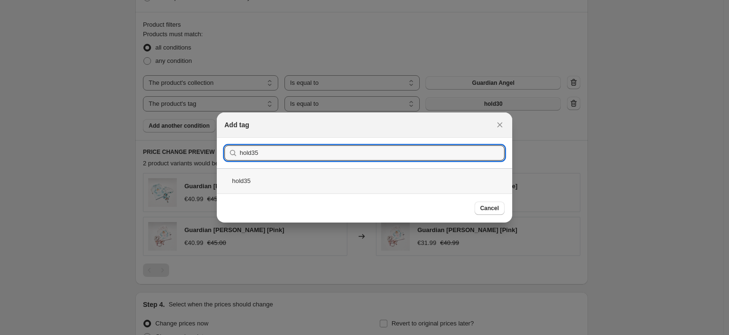
type input "hold35"
click at [336, 173] on div "hold35" at bounding box center [365, 180] width 296 height 25
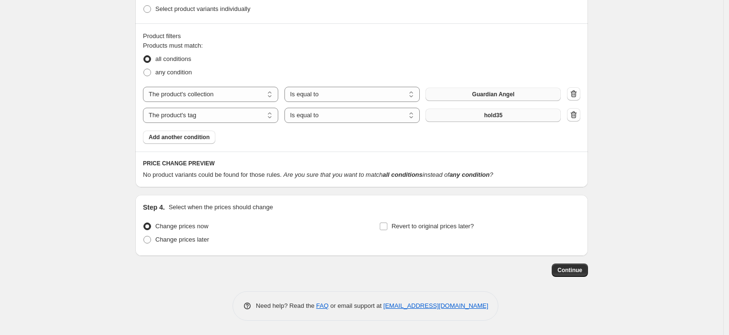
scroll to position [518, 0]
click at [520, 106] on div "The product The product's collection The product's tag The product's vendor The…" at bounding box center [362, 105] width 438 height 36
click at [520, 120] on button "hold35" at bounding box center [493, 115] width 135 height 13
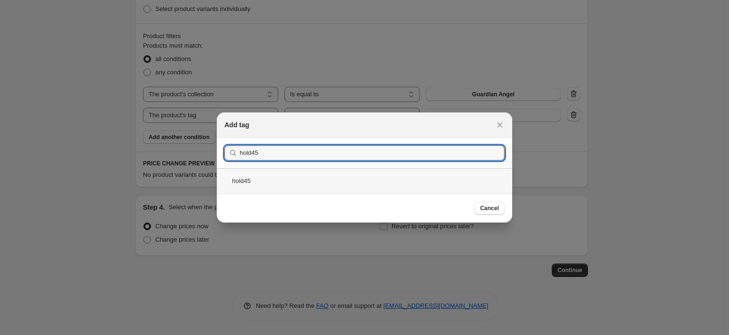
type input "hold45"
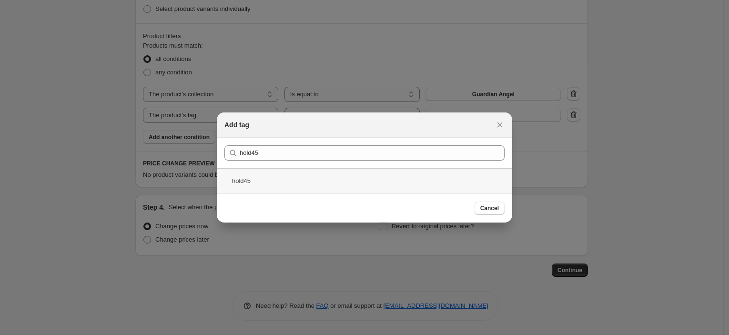
click at [329, 173] on div "hold45" at bounding box center [365, 180] width 296 height 25
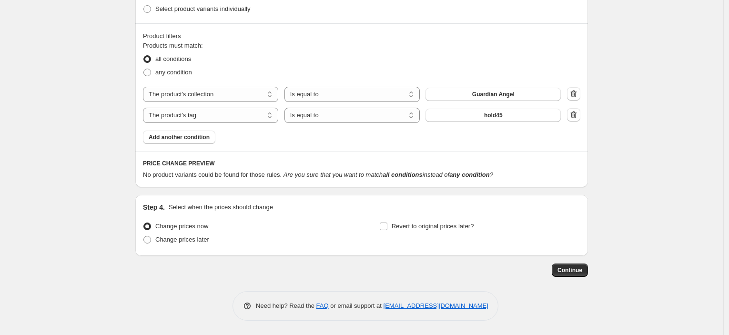
click at [496, 119] on span "hold45" at bounding box center [493, 116] width 19 height 8
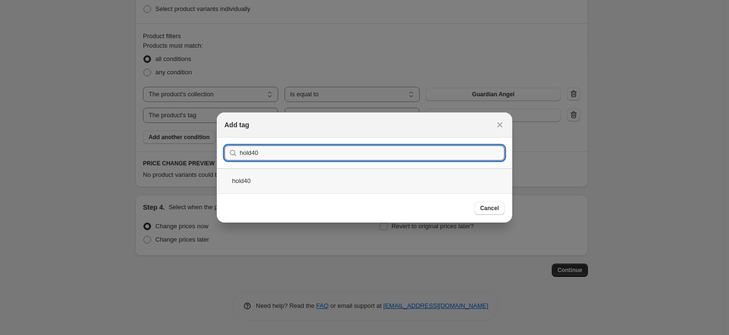
type input "hold40"
click at [382, 177] on div "hold40" at bounding box center [365, 180] width 296 height 25
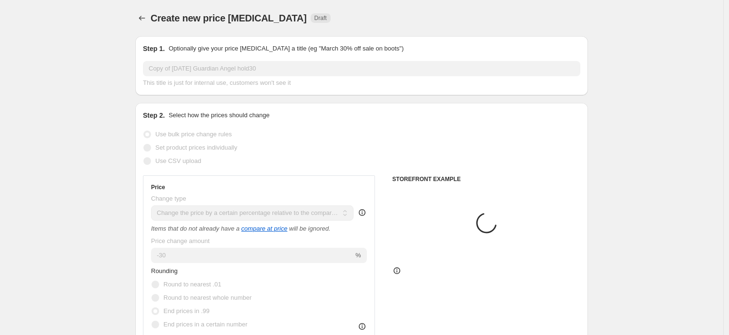
scroll to position [518, 0]
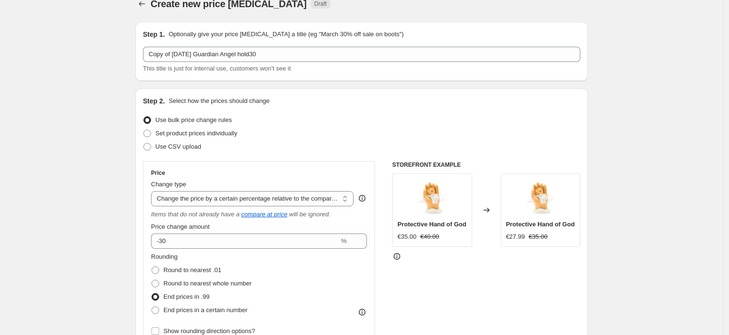
scroll to position [0, 0]
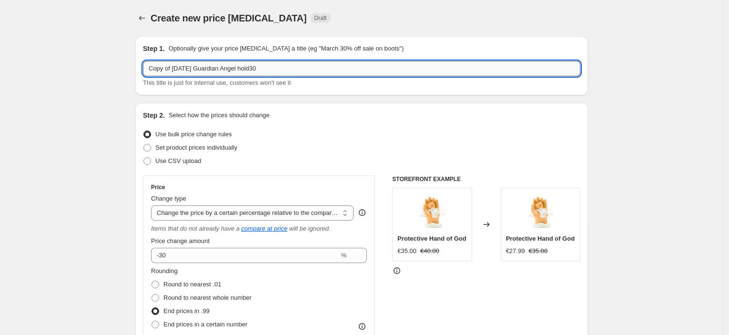
click at [247, 67] on input "Copy of 2oct Guardian Angel hold30" at bounding box center [362, 68] width 438 height 15
type input "2oct Guardian Angel hold40"
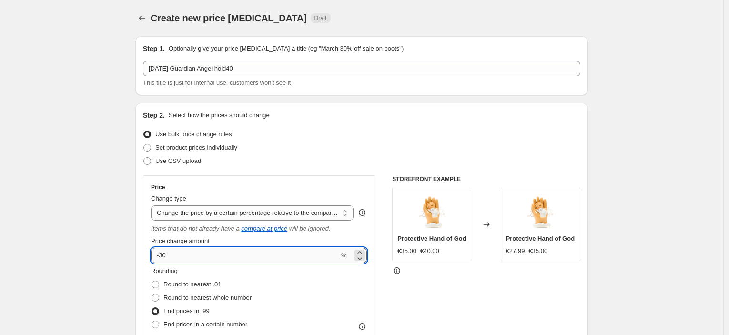
click at [163, 256] on input "-30" at bounding box center [245, 255] width 188 height 15
type input "-40"
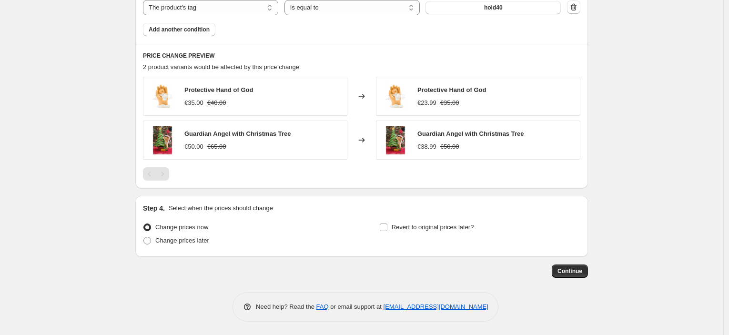
scroll to position [626, 0]
click at [192, 240] on span "Change prices later" at bounding box center [182, 239] width 54 height 7
click at [144, 237] on input "Change prices later" at bounding box center [144, 236] width 0 height 0
radio input "true"
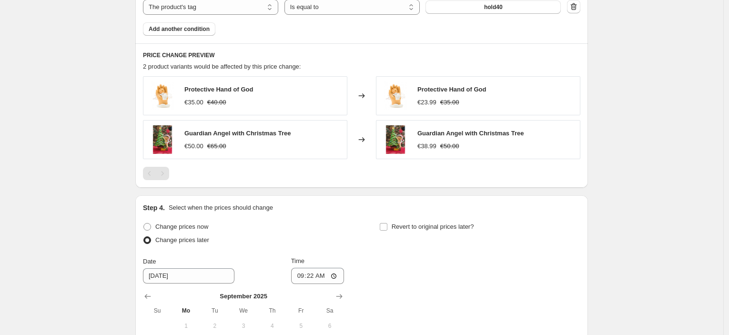
scroll to position [732, 0]
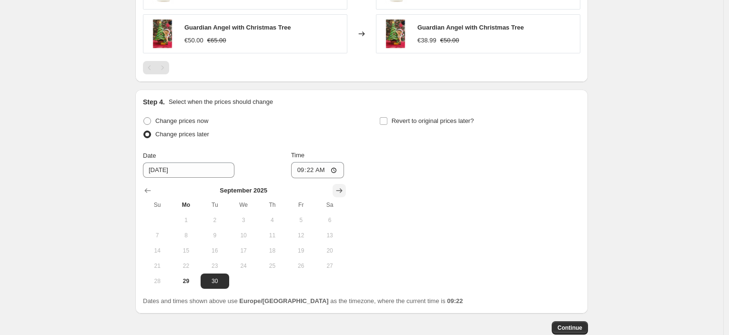
click at [343, 190] on icon "Show next month, October 2025" at bounding box center [340, 191] width 6 height 5
click at [246, 220] on span "1" at bounding box center [243, 220] width 21 height 8
type input "10/1/2025"
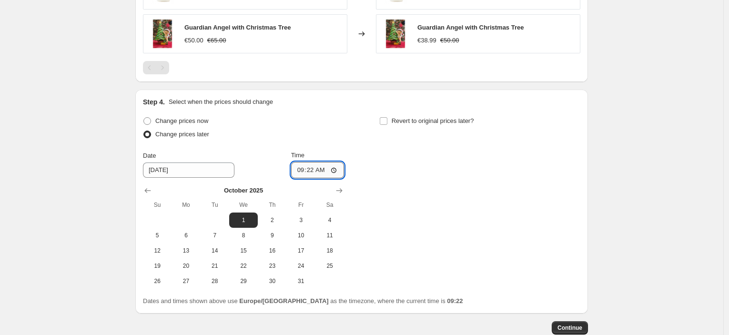
click at [311, 171] on input "09:22" at bounding box center [317, 170] width 53 height 16
type input "23:45"
click at [435, 117] on span "Revert to original prices later?" at bounding box center [433, 120] width 82 height 7
click at [388, 117] on input "Revert to original prices later?" at bounding box center [384, 121] width 8 height 8
checkbox input "true"
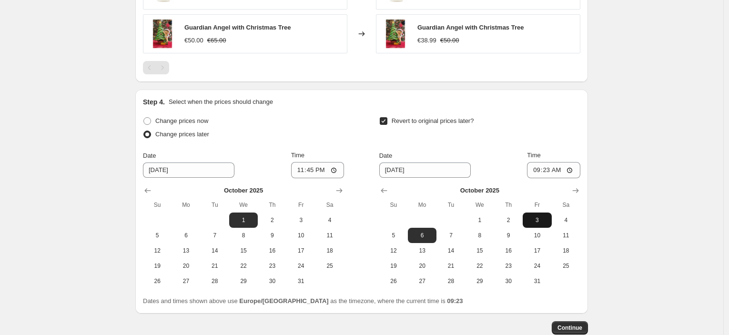
click at [533, 215] on button "3" at bounding box center [537, 220] width 29 height 15
type input "10/3/2025"
click at [545, 170] on input "09:23" at bounding box center [553, 170] width 53 height 16
type input "08:00"
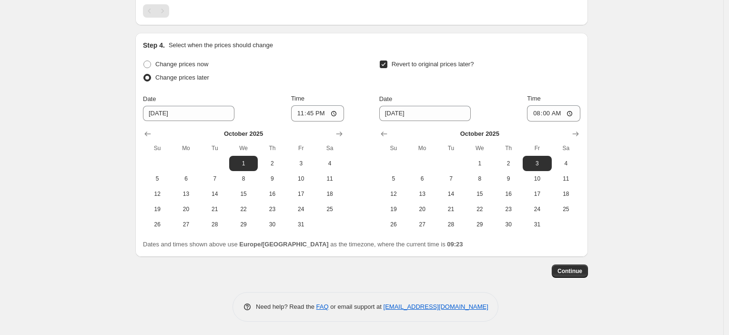
scroll to position [789, 0]
drag, startPoint x: 570, startPoint y: 279, endPoint x: 571, endPoint y: 269, distance: 10.1
click at [571, 268] on span "Continue" at bounding box center [570, 271] width 25 height 8
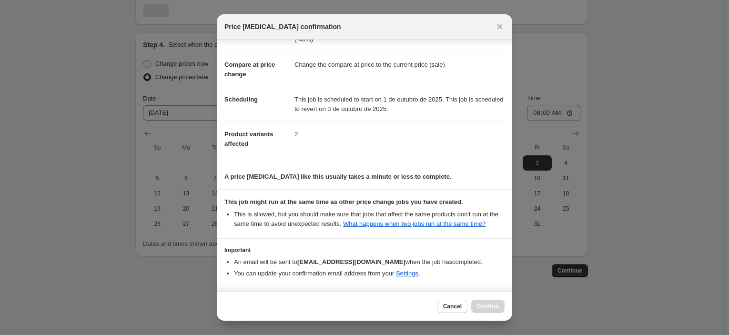
scroll to position [73, 0]
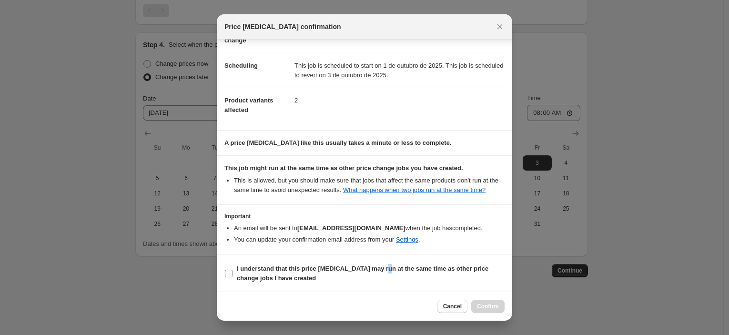
drag, startPoint x: 381, startPoint y: 269, endPoint x: 404, endPoint y: 279, distance: 25.2
click at [382, 268] on b "I understand that this price change job may run at the same time as other price…" at bounding box center [363, 273] width 252 height 17
click at [433, 271] on b "I understand that this price change job may run at the same time as other price…" at bounding box center [363, 273] width 252 height 17
click at [233, 271] on input "I understand that this price change job may run at the same time as other price…" at bounding box center [229, 274] width 8 height 8
checkbox input "true"
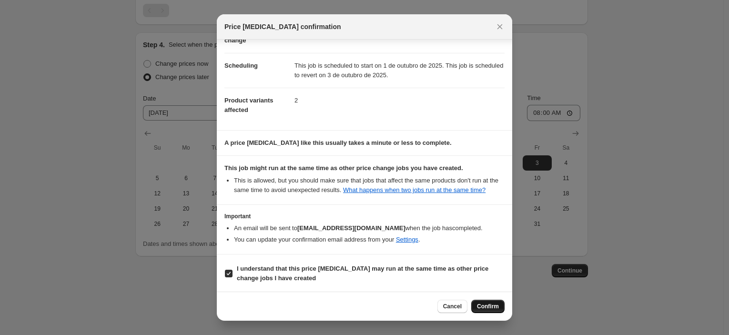
click at [496, 306] on span "Confirm" at bounding box center [488, 307] width 22 height 8
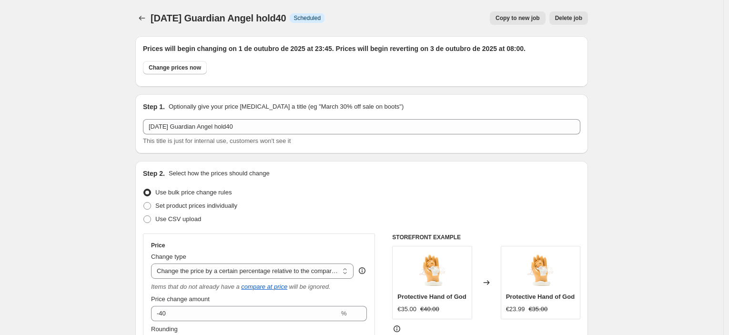
click at [154, 20] on span "2oct Guardian Angel hold40" at bounding box center [218, 18] width 135 height 10
click at [149, 20] on button "Price change jobs" at bounding box center [141, 17] width 13 height 13
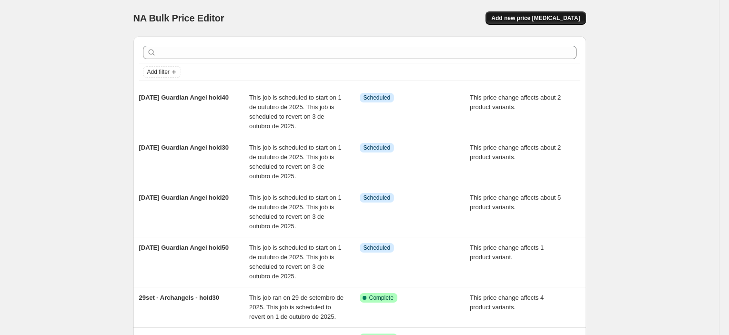
click at [572, 24] on button "Add new price [MEDICAL_DATA]" at bounding box center [536, 17] width 100 height 13
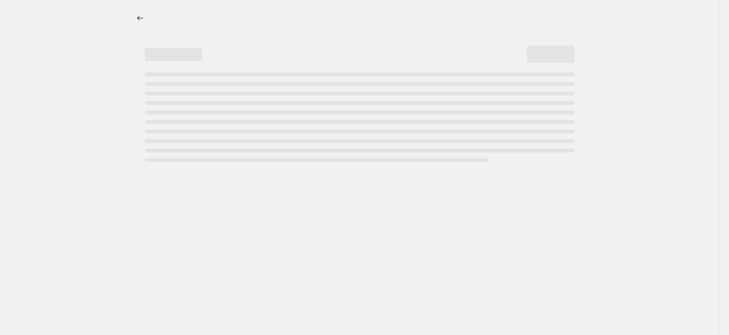
select select "percentage"
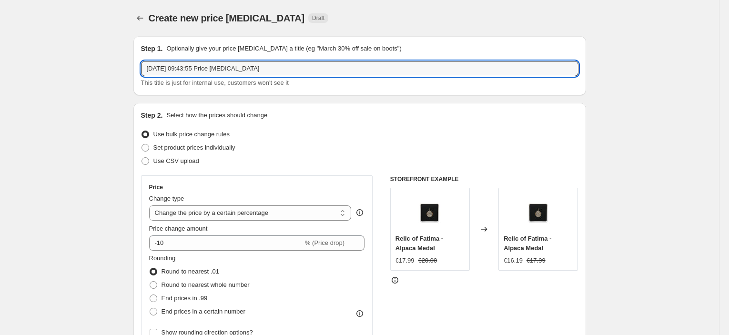
drag, startPoint x: 267, startPoint y: 70, endPoint x: 133, endPoint y: 61, distance: 135.2
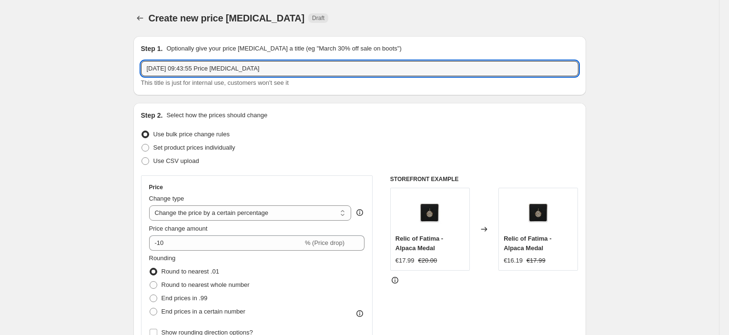
drag, startPoint x: 247, startPoint y: 68, endPoint x: 123, endPoint y: 72, distance: 123.5
type input "4out - [PERSON_NAME]"
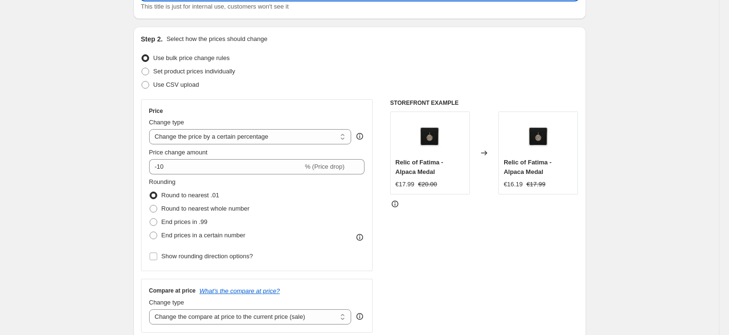
scroll to position [106, 0]
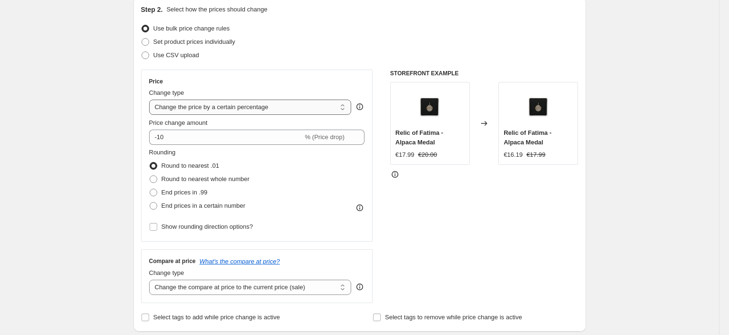
click at [233, 110] on select "Change the price to a certain amount Change the price by a certain amount Chang…" at bounding box center [250, 107] width 203 height 15
select select "bcap"
click at [152, 100] on select "Change the price to a certain amount Change the price by a certain amount Chang…" at bounding box center [250, 107] width 203 height 15
type input "-12.00"
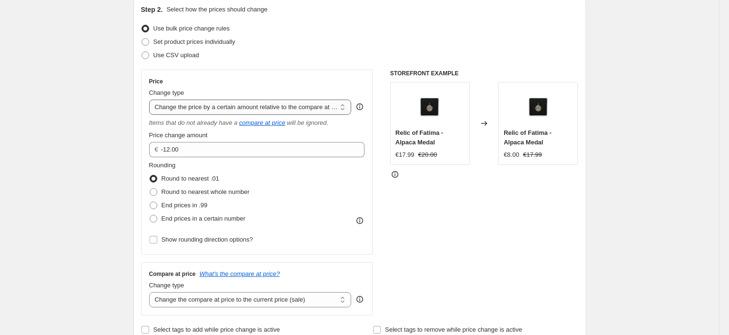
click at [221, 112] on select "Change the price to a certain amount Change the price by a certain amount Chang…" at bounding box center [250, 107] width 203 height 15
select select "pcap"
click at [152, 100] on select "Change the price to a certain amount Change the price by a certain amount Chang…" at bounding box center [250, 107] width 203 height 15
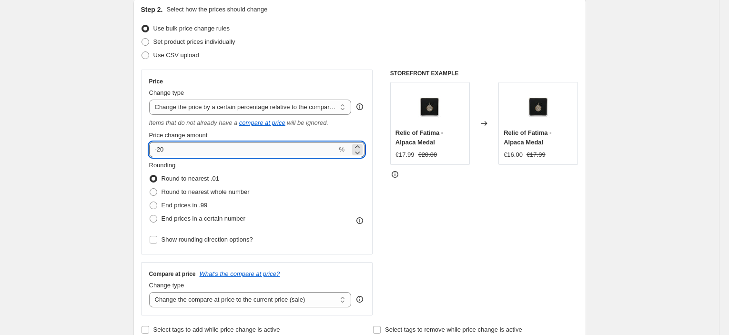
click at [163, 151] on input "-20" at bounding box center [243, 149] width 188 height 15
type input "-30"
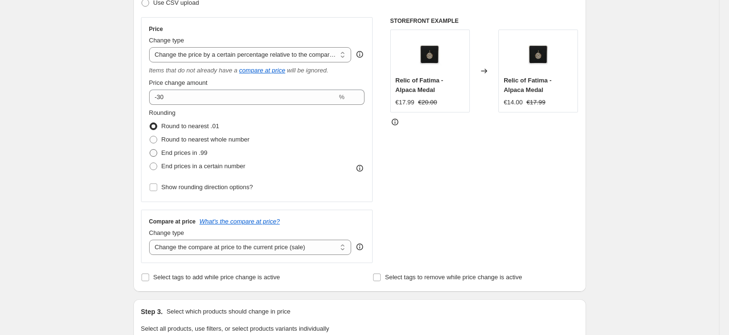
click at [191, 148] on span "End prices in .99" at bounding box center [185, 153] width 46 height 10
click at [150, 149] on input "End prices in .99" at bounding box center [150, 149] width 0 height 0
radio input "true"
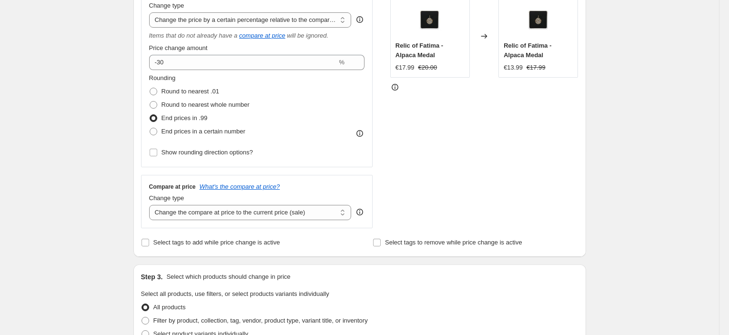
scroll to position [265, 0]
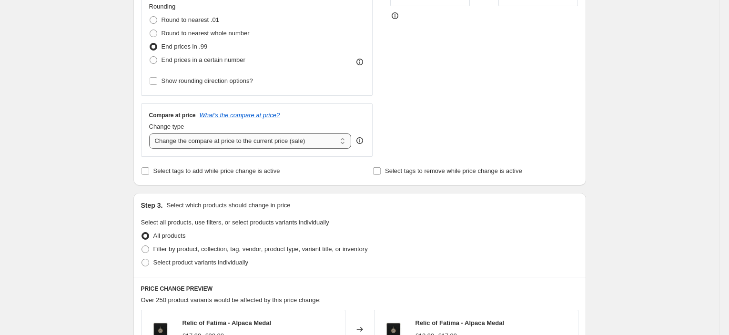
click at [236, 142] on select "Change the compare at price to the current price (sale) Change the compare at p…" at bounding box center [250, 140] width 203 height 15
select select "no_change"
click at [152, 133] on select "Change the compare at price to the current price (sale) Change the compare at p…" at bounding box center [250, 140] width 203 height 15
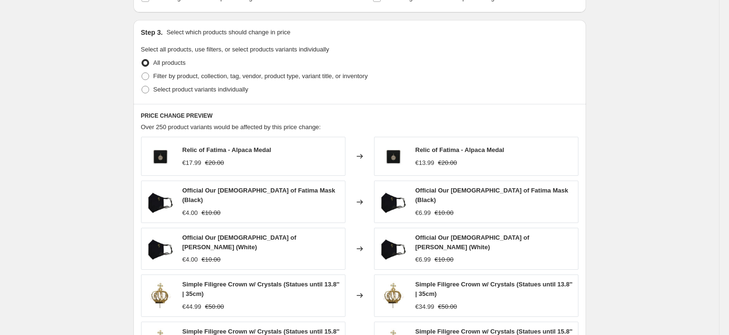
scroll to position [476, 0]
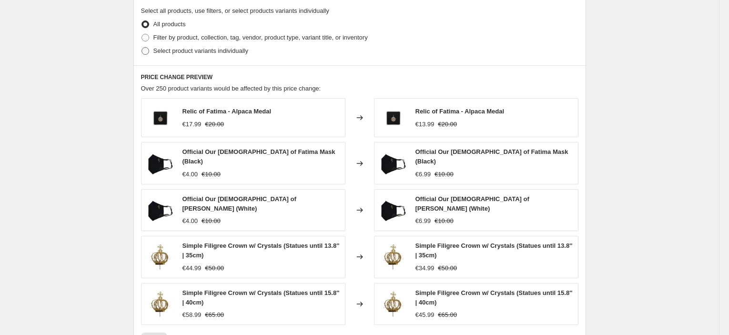
click at [194, 55] on span "Select product variants individually" at bounding box center [201, 51] width 95 height 10
click at [142, 48] on input "Select product variants individually" at bounding box center [142, 47] width 0 height 0
radio input "true"
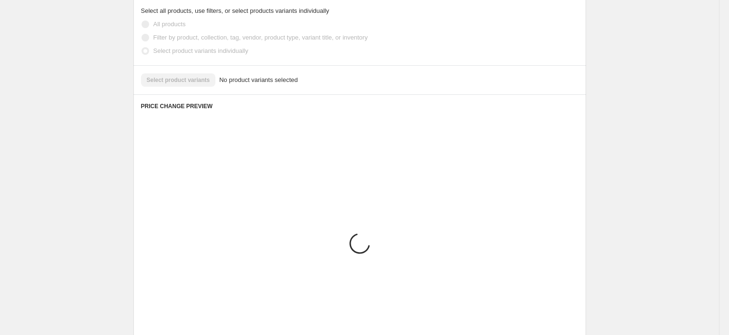
scroll to position [419, 0]
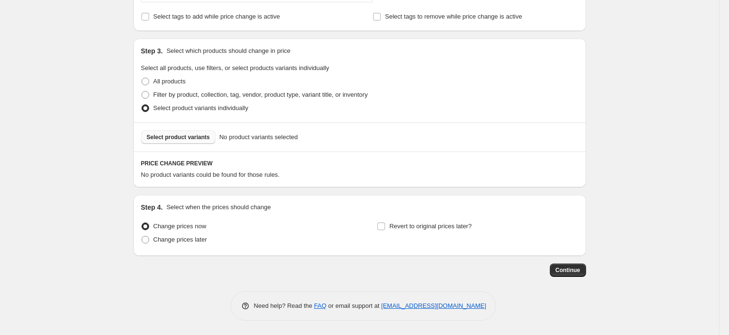
click at [167, 136] on span "Select product variants" at bounding box center [178, 137] width 63 height 8
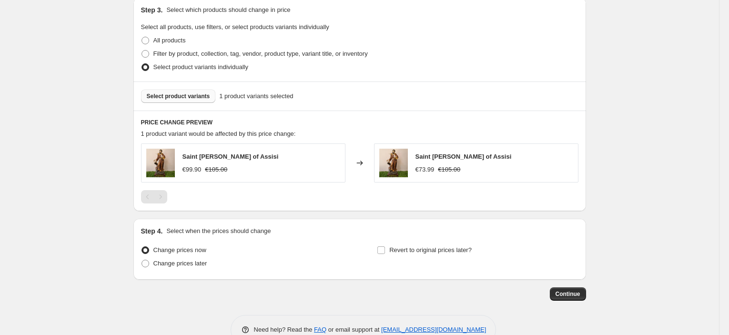
scroll to position [472, 0]
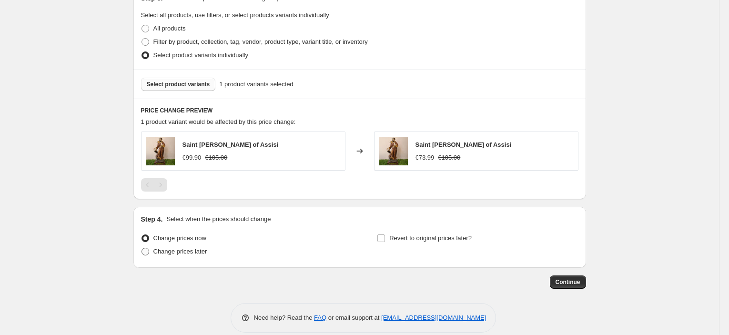
click at [192, 250] on span "Change prices later" at bounding box center [181, 251] width 54 height 7
click at [142, 248] on input "Change prices later" at bounding box center [142, 248] width 0 height 0
radio input "true"
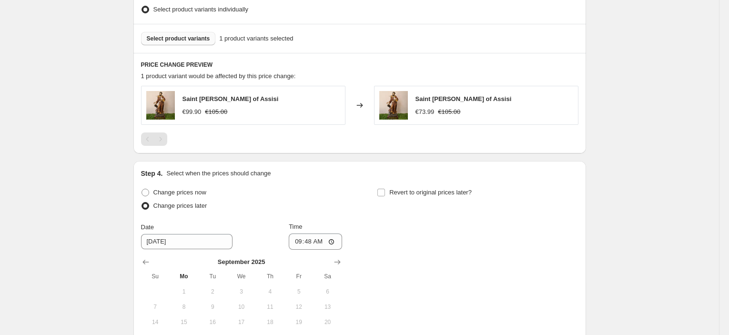
scroll to position [578, 0]
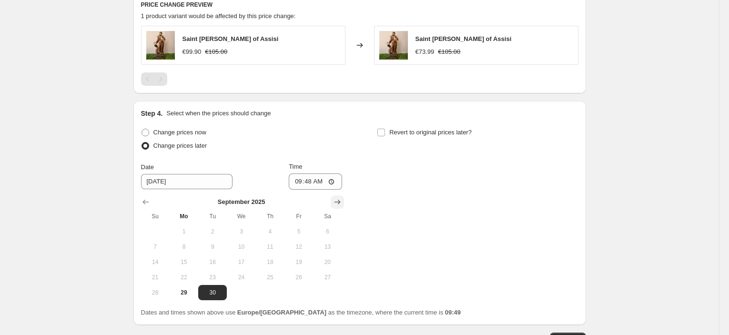
click at [342, 197] on icon "Show next month, October 2025" at bounding box center [338, 202] width 10 height 10
click at [298, 231] on span "3" at bounding box center [298, 232] width 21 height 8
type input "10/3/2025"
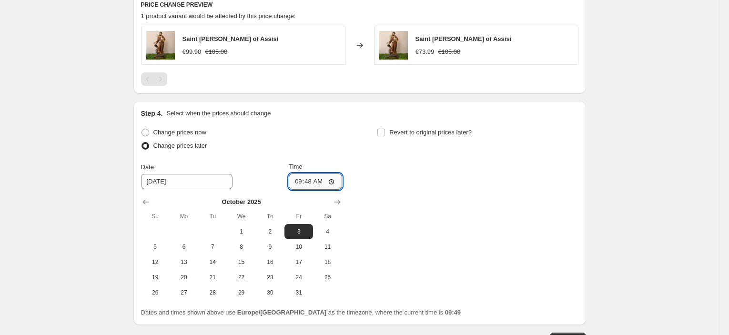
click at [310, 184] on input "09:48" at bounding box center [315, 182] width 53 height 16
type input "23:45"
click at [453, 122] on div "Step 4. Select when the prices should change Change prices now Change prices la…" at bounding box center [360, 213] width 438 height 209
click at [446, 135] on span "Revert to original prices later?" at bounding box center [431, 132] width 82 height 7
click at [385, 135] on input "Revert to original prices later?" at bounding box center [382, 133] width 8 height 8
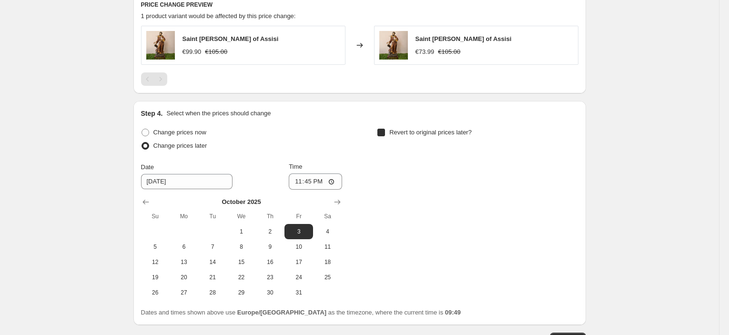
checkbox input "true"
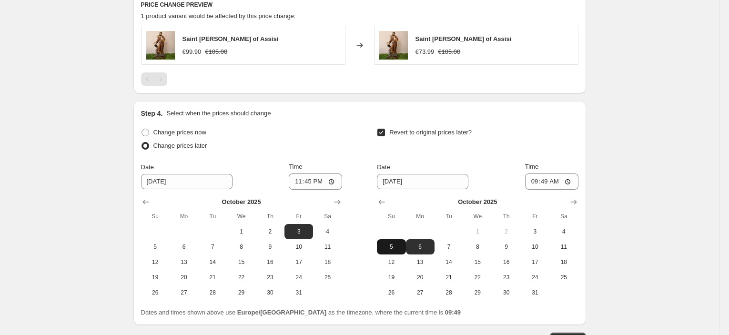
click at [389, 240] on button "5" at bounding box center [391, 246] width 29 height 15
type input "10/5/2025"
click at [545, 183] on input "09:49" at bounding box center [551, 182] width 53 height 16
type input "02:49"
type input "08:00"
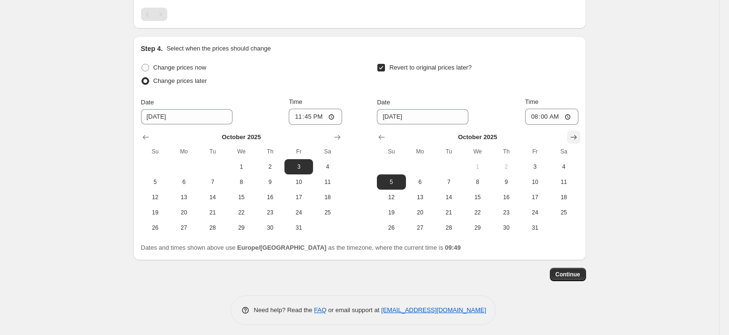
scroll to position [646, 0]
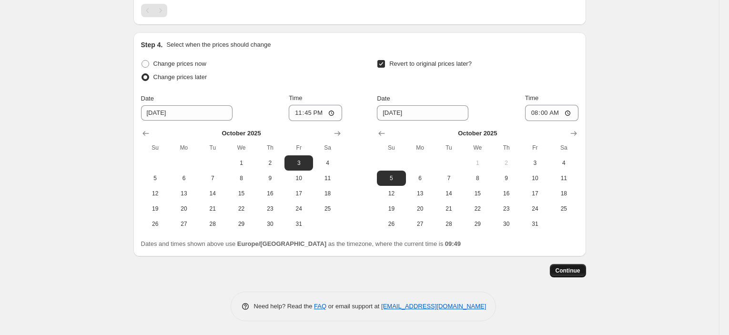
click at [575, 267] on span "Continue" at bounding box center [568, 271] width 25 height 8
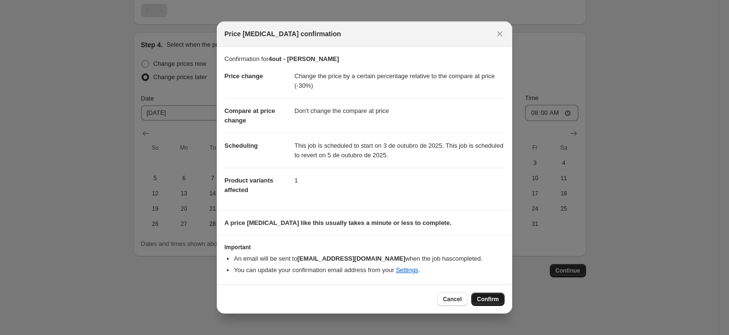
click at [490, 297] on span "Confirm" at bounding box center [488, 300] width 22 height 8
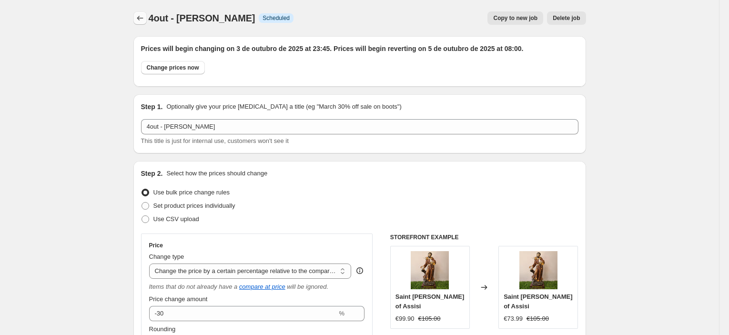
click at [143, 17] on icon "Price change jobs" at bounding box center [140, 18] width 10 height 10
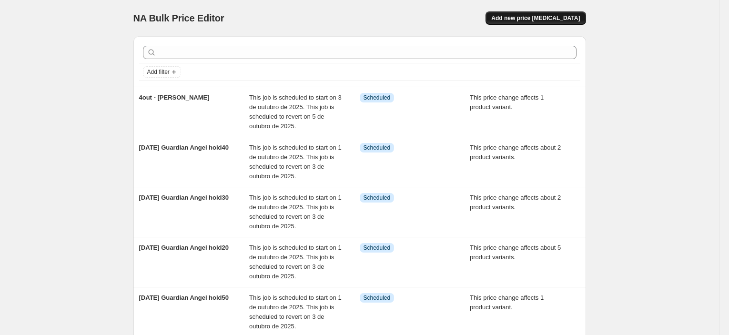
click at [563, 19] on span "Add new price change job" at bounding box center [536, 18] width 89 height 8
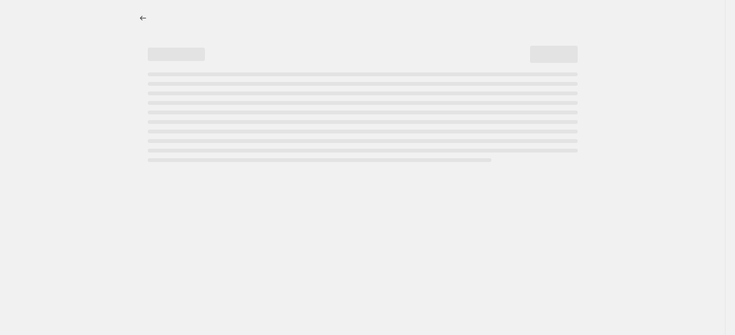
select select "percentage"
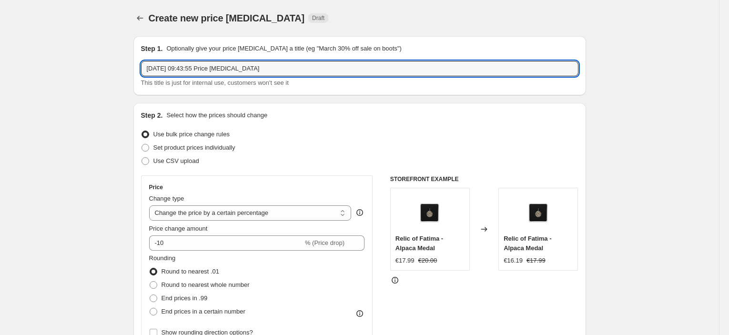
drag, startPoint x: 267, startPoint y: 65, endPoint x: 81, endPoint y: 62, distance: 186.0
type input "5out - comunhao - hold40"
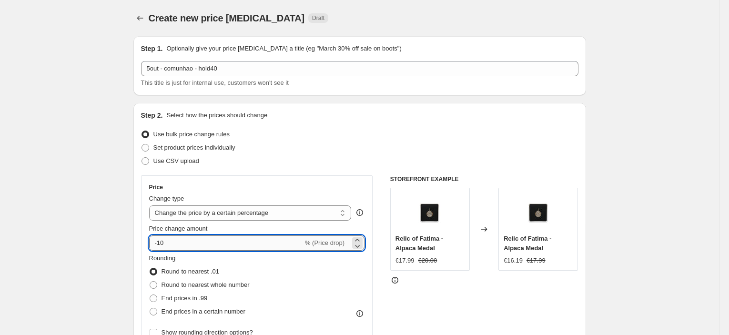
click at [160, 245] on input "-10" at bounding box center [226, 243] width 154 height 15
type input "-40"
click at [208, 212] on select "Change the price to a certain amount Change the price by a certain amount Chang…" at bounding box center [250, 212] width 203 height 15
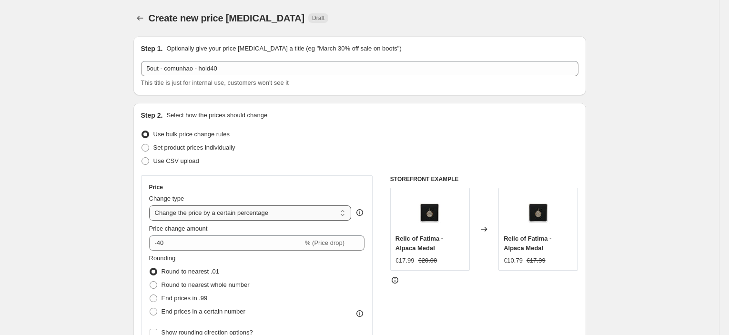
select select "pcap"
click at [152, 205] on select "Change the price to a certain amount Change the price by a certain amount Chang…" at bounding box center [250, 212] width 203 height 15
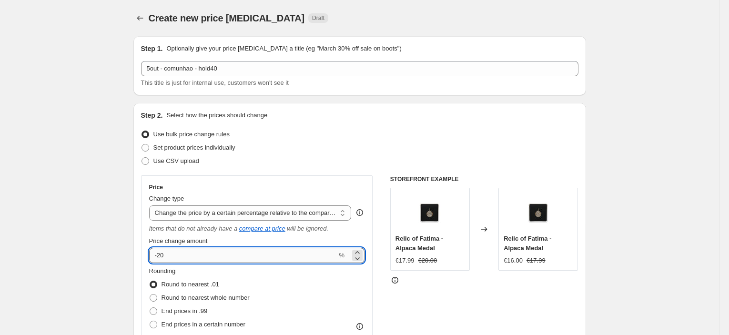
click at [163, 257] on input "-20" at bounding box center [243, 255] width 188 height 15
type input "-40"
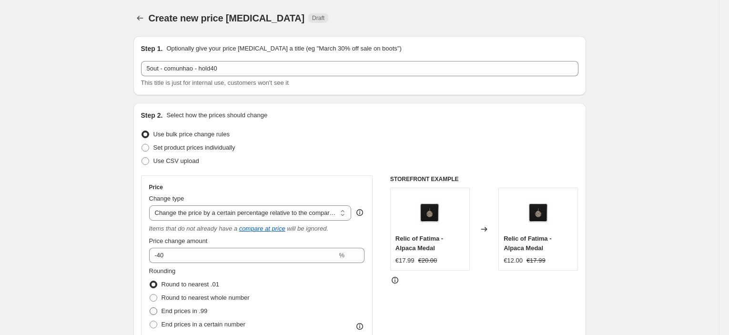
click at [178, 315] on span "End prices in .99" at bounding box center [185, 312] width 46 height 10
click at [150, 308] on input "End prices in .99" at bounding box center [150, 308] width 0 height 0
radio input "true"
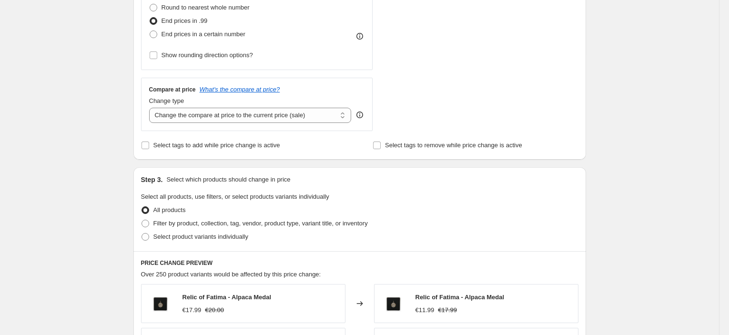
scroll to position [423, 0]
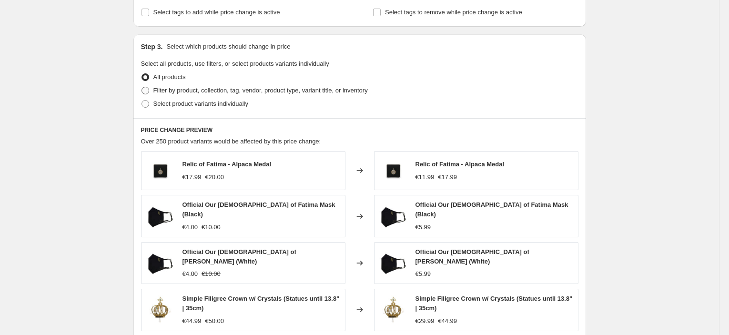
click at [199, 88] on span "Filter by product, collection, tag, vendor, product type, variant title, or inv…" at bounding box center [261, 90] width 215 height 7
click at [142, 87] on input "Filter by product, collection, tag, vendor, product type, variant title, or inv…" at bounding box center [142, 87] width 0 height 0
radio input "true"
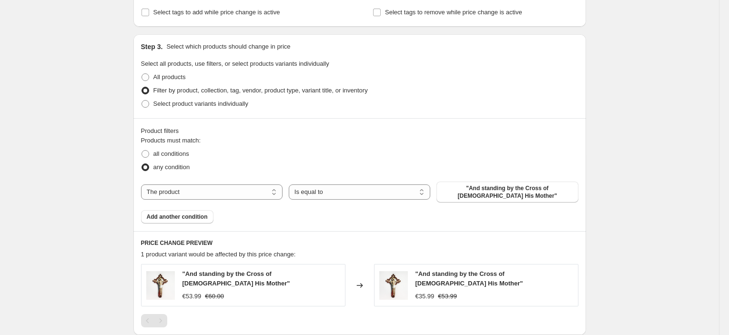
click at [235, 197] on div "Products must match: all conditions any condition The product The product's col…" at bounding box center [360, 180] width 438 height 88
drag, startPoint x: 234, startPoint y: 192, endPoint x: 227, endPoint y: 195, distance: 7.5
click at [234, 192] on select "The product The product's collection The product's tag The product's vendor The…" at bounding box center [212, 192] width 142 height 15
select select "collection"
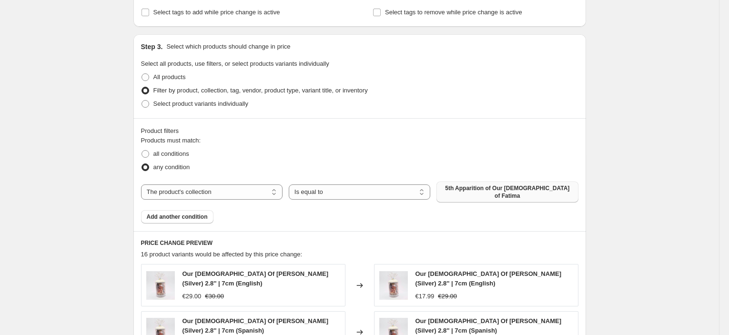
click at [502, 190] on span "5th Apparition of Our Lady of Fatima" at bounding box center [507, 192] width 130 height 15
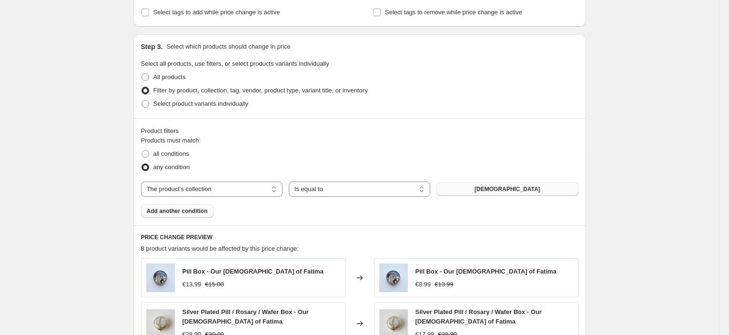
click at [200, 214] on span "Add another condition" at bounding box center [177, 211] width 61 height 8
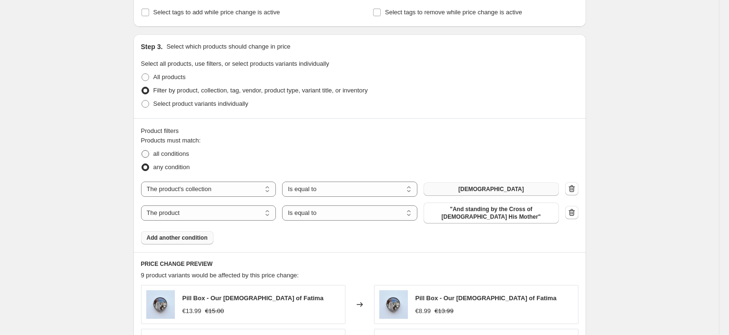
click at [171, 154] on span "all conditions" at bounding box center [172, 153] width 36 height 7
click at [142, 151] on input "all conditions" at bounding box center [142, 150] width 0 height 0
radio input "true"
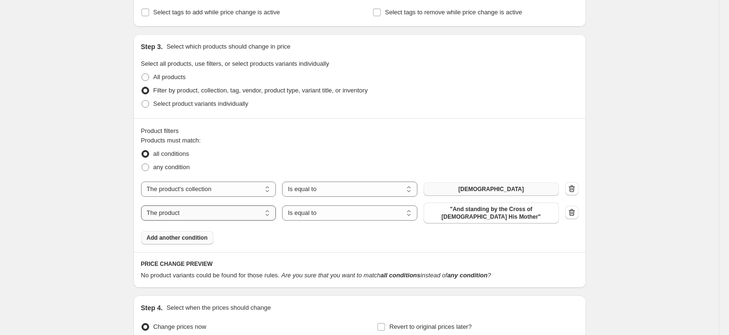
click at [210, 211] on select "The product The product's collection The product's tag The product's vendor The…" at bounding box center [208, 212] width 135 height 15
select select "tag"
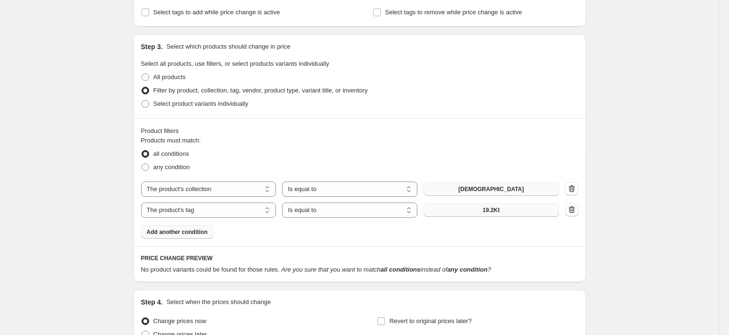
click at [504, 213] on button "19.2Kt" at bounding box center [491, 210] width 135 height 13
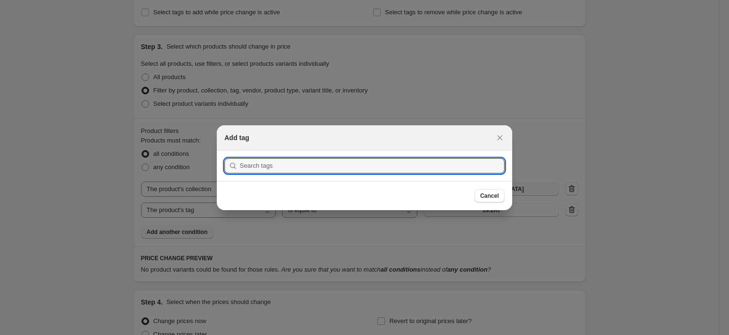
type input "g"
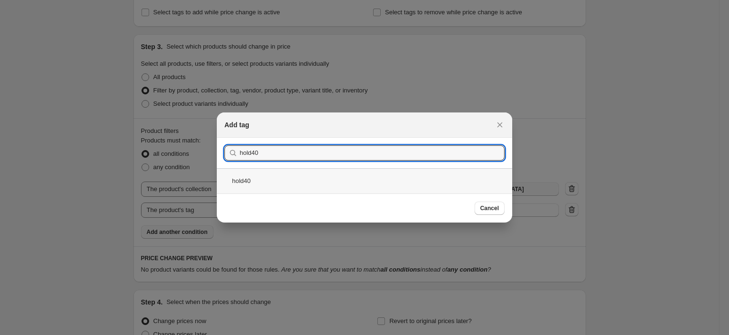
type input "hold40"
click at [313, 182] on div "hold40" at bounding box center [365, 180] width 296 height 25
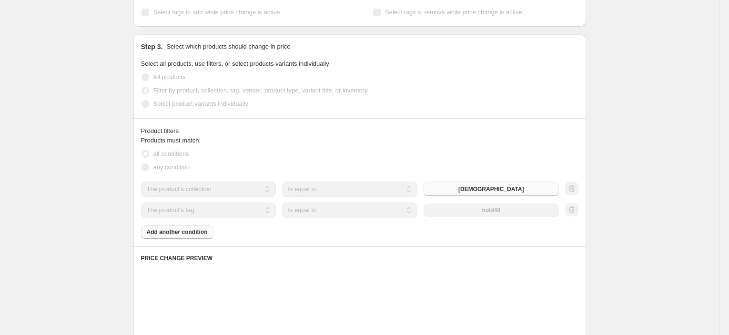
click at [615, 143] on div "Create new price change job. This page is ready Create new price change job Dra…" at bounding box center [359, 124] width 719 height 1094
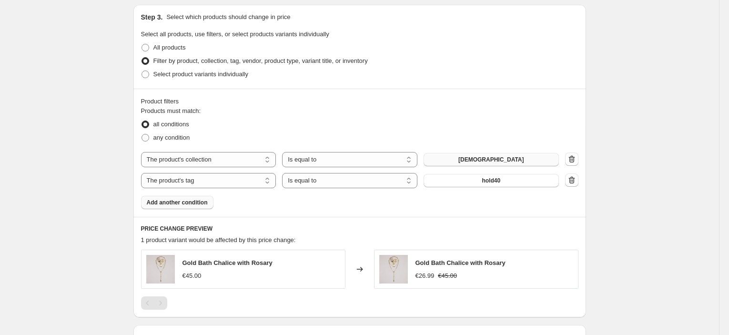
scroll to position [582, 0]
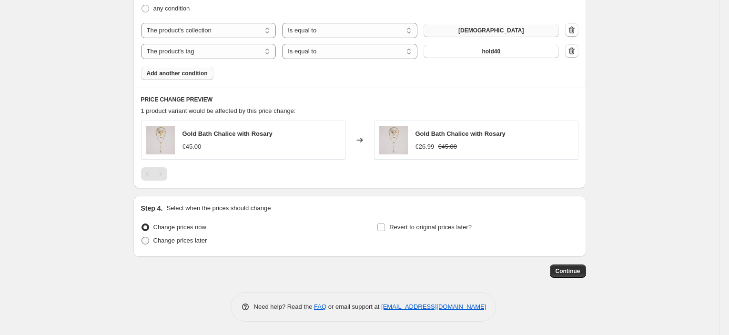
click at [164, 236] on span "Change prices later" at bounding box center [181, 241] width 54 height 10
click at [142, 237] on input "Change prices later" at bounding box center [142, 237] width 0 height 0
radio input "true"
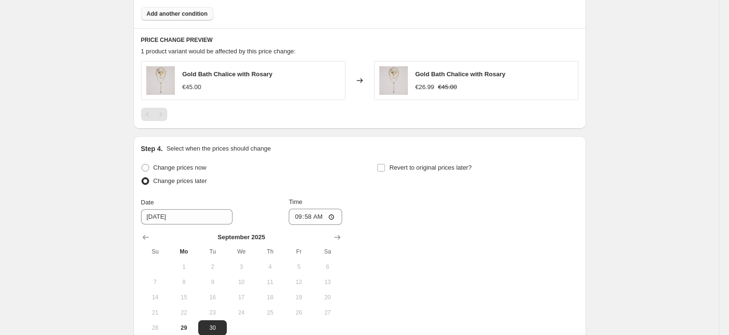
scroll to position [688, 0]
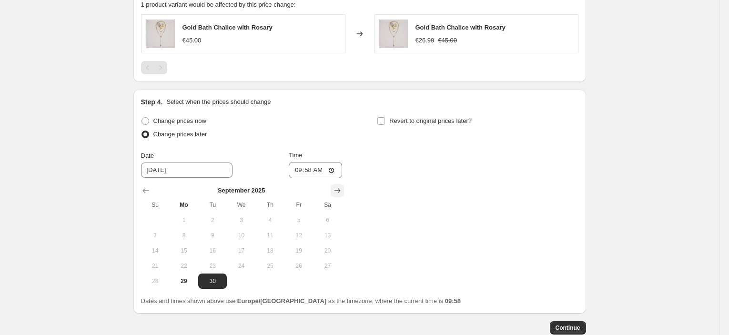
click at [340, 188] on icon "Show next month, October 2025" at bounding box center [338, 191] width 10 height 10
click at [328, 217] on span "4" at bounding box center [327, 220] width 21 height 8
type input "10/4/2025"
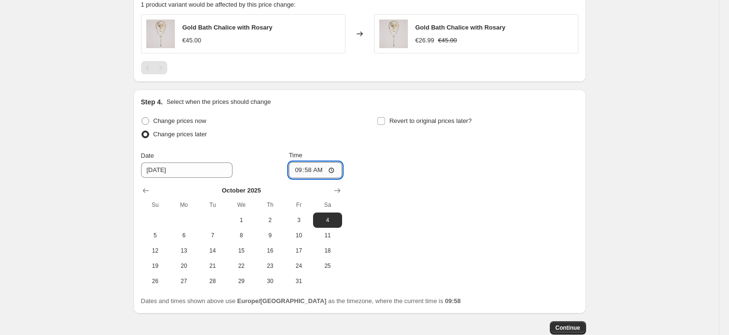
click at [312, 166] on input "09:58" at bounding box center [315, 170] width 53 height 16
type input "23:45"
click at [448, 130] on div "Revert to original prices later?" at bounding box center [477, 128] width 201 height 29
click at [433, 123] on span "Revert to original prices later?" at bounding box center [431, 120] width 82 height 7
click at [385, 123] on input "Revert to original prices later?" at bounding box center [382, 121] width 8 height 8
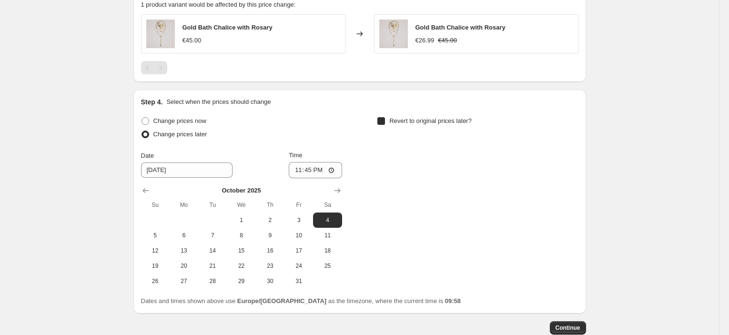
checkbox input "true"
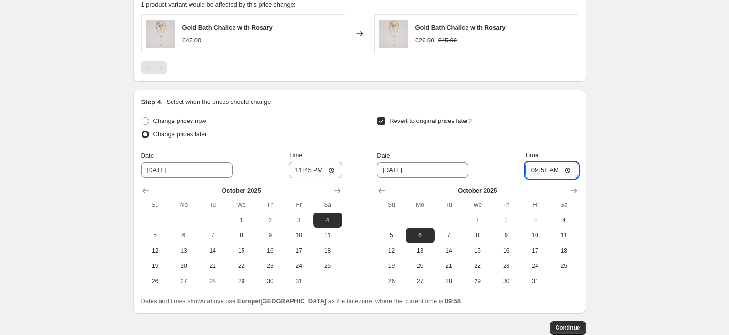
click at [551, 173] on input "09:58" at bounding box center [551, 170] width 53 height 16
type input "08:00"
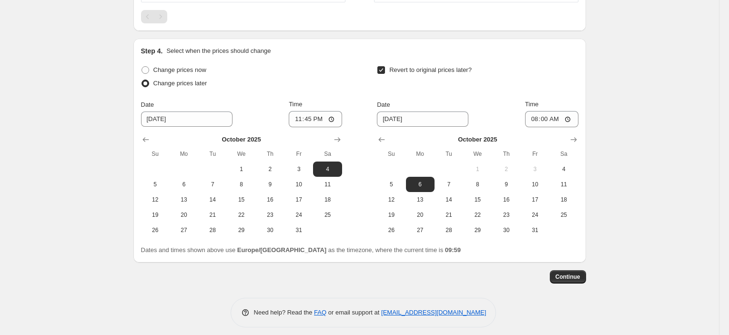
scroll to position [746, 0]
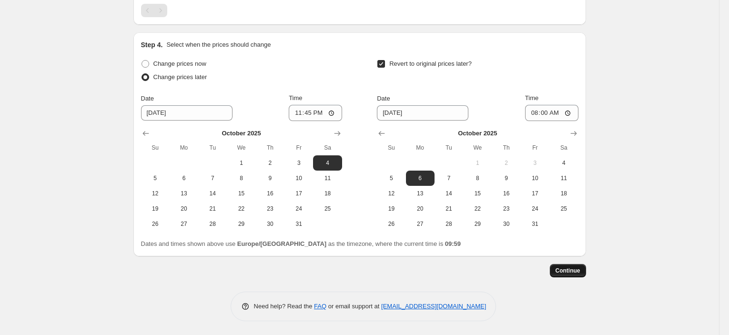
click at [581, 270] on span "Continue" at bounding box center [568, 271] width 25 height 8
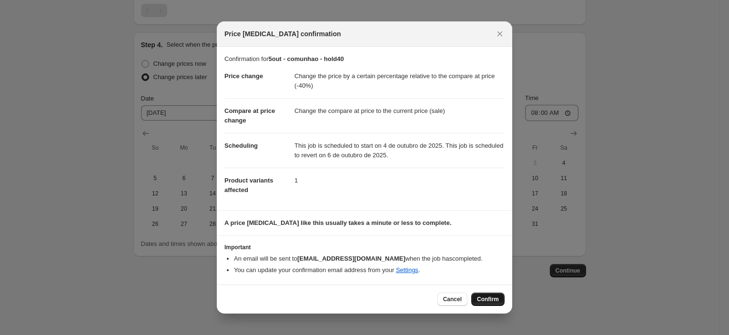
click at [483, 299] on span "Confirm" at bounding box center [488, 300] width 22 height 8
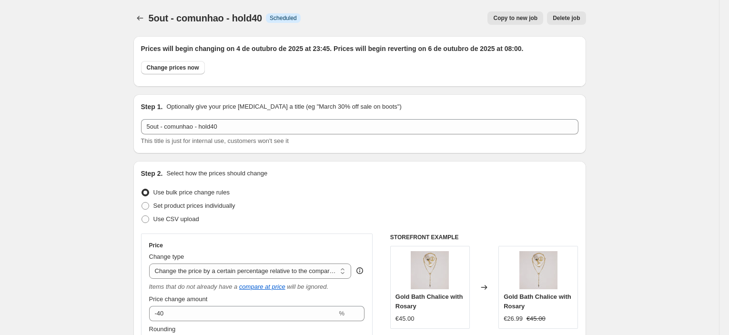
click at [529, 12] on button "Copy to new job" at bounding box center [516, 17] width 56 height 13
select select "pcap"
select select "collection"
select select "tag"
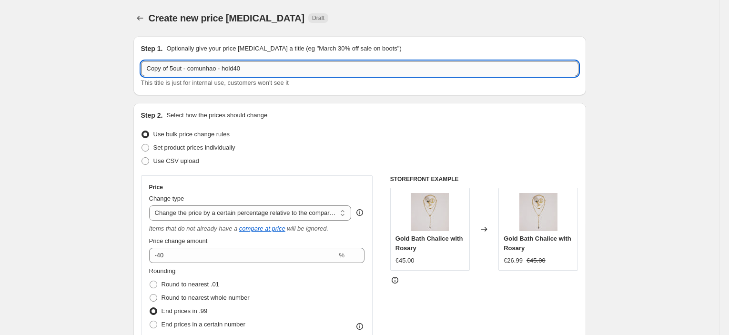
drag, startPoint x: 172, startPoint y: 68, endPoint x: 147, endPoint y: 75, distance: 26.1
click at [147, 75] on input "Copy of 5out - comunhao - hold40" at bounding box center [360, 68] width 438 height 15
type input "5out - comunhao - hold40"
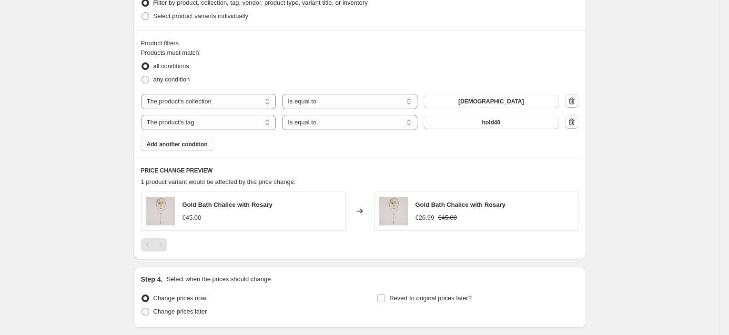
scroll to position [530, 0]
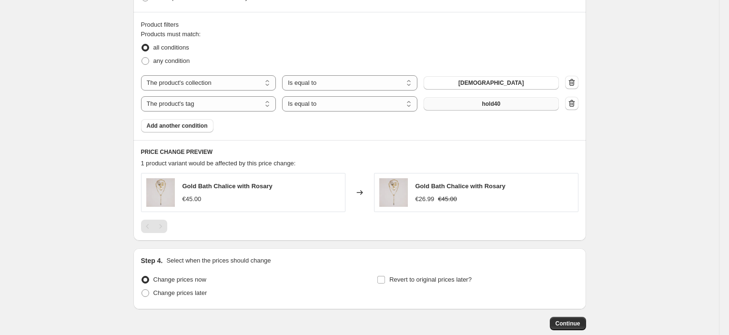
click at [530, 98] on button "hold40" at bounding box center [491, 103] width 135 height 13
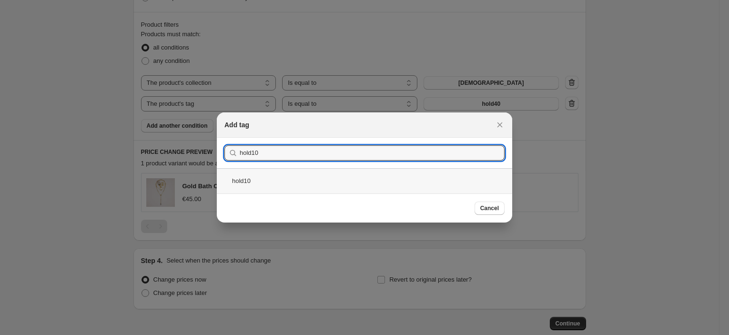
type input "hold10"
click at [261, 178] on div "hold10" at bounding box center [365, 180] width 296 height 25
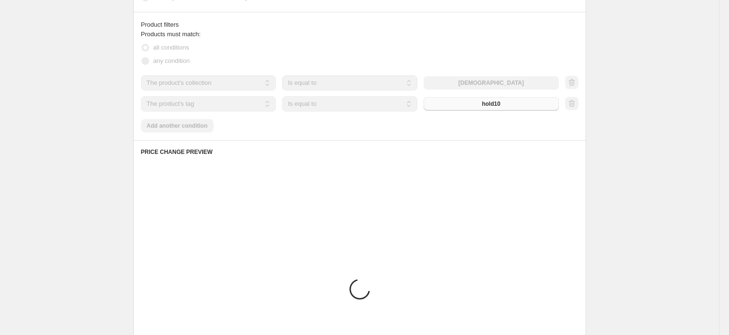
scroll to position [518, 0]
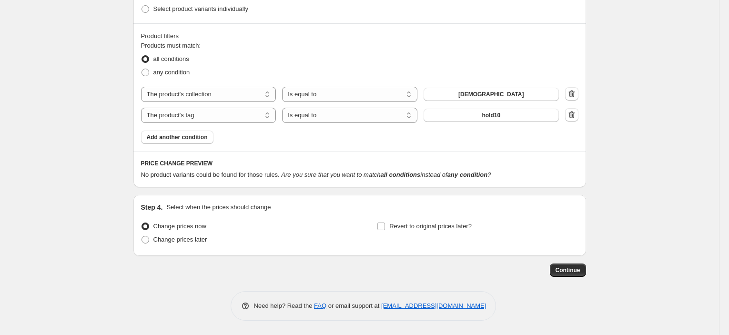
click at [504, 107] on div "The product The product's collection The product's tag The product's vendor The…" at bounding box center [360, 105] width 438 height 36
click at [505, 114] on button "hold10" at bounding box center [491, 115] width 135 height 13
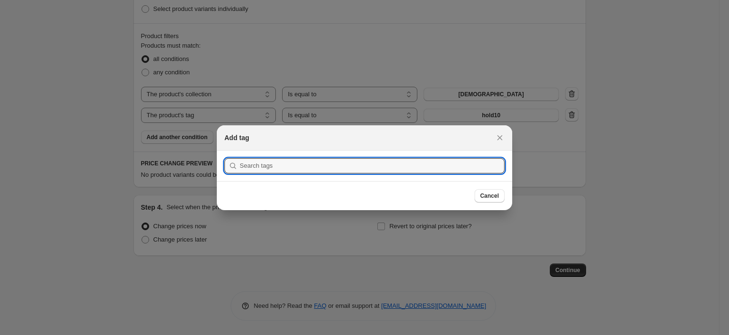
scroll to position [0, 0]
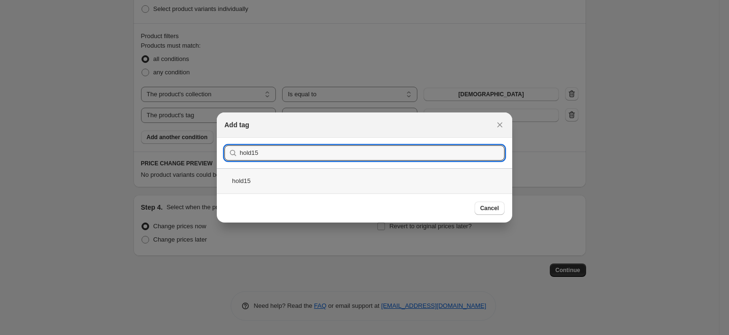
type input "hold15"
click at [264, 185] on div "hold15" at bounding box center [365, 180] width 296 height 25
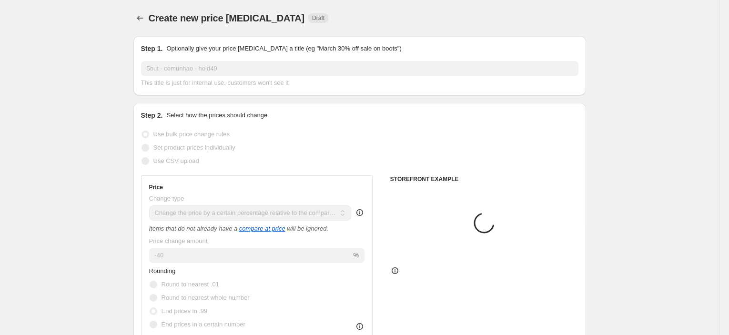
scroll to position [518, 0]
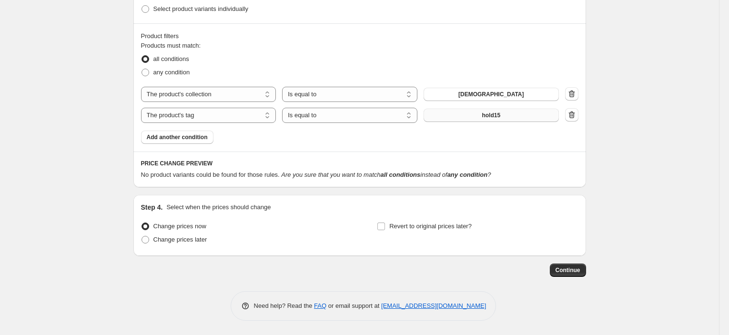
click at [487, 117] on span "hold15" at bounding box center [491, 116] width 19 height 8
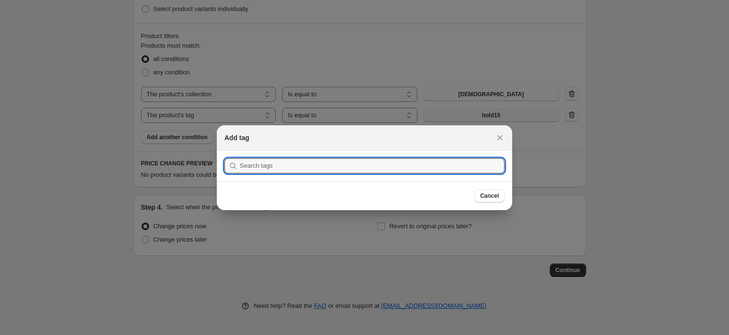
scroll to position [0, 0]
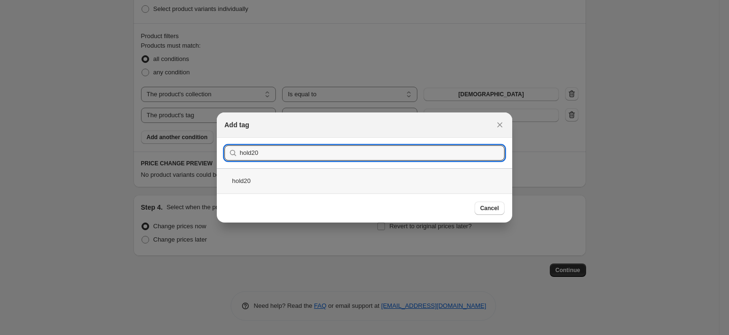
type input "hold20"
click at [315, 179] on div "hold20" at bounding box center [365, 180] width 296 height 25
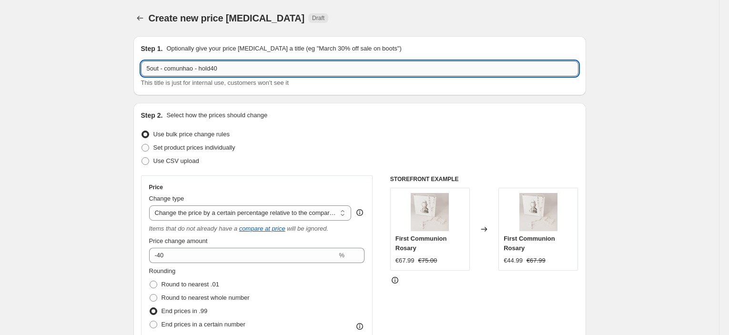
click at [219, 71] on input "5out - comunhao - hold40" at bounding box center [360, 68] width 438 height 15
type input "5out - comunhao - hold20"
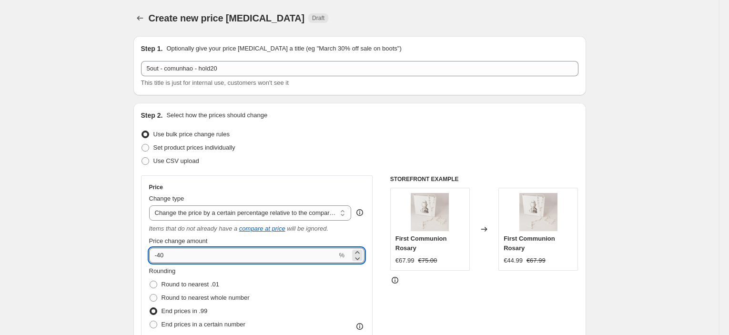
click at [162, 258] on input "-40" at bounding box center [243, 255] width 188 height 15
type input "-20"
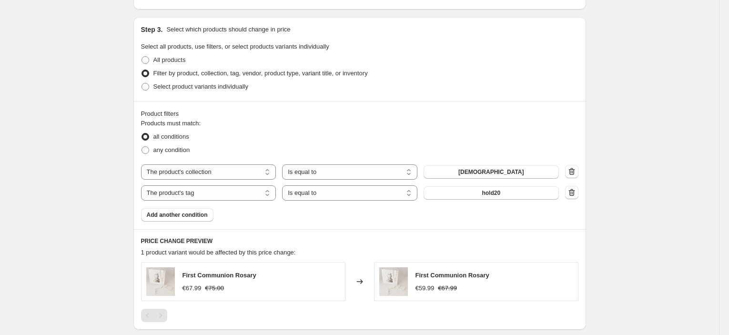
scroll to position [530, 0]
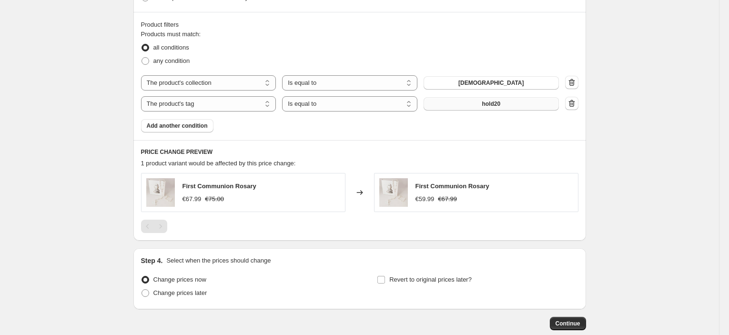
click at [497, 100] on span "hold20" at bounding box center [491, 104] width 19 height 8
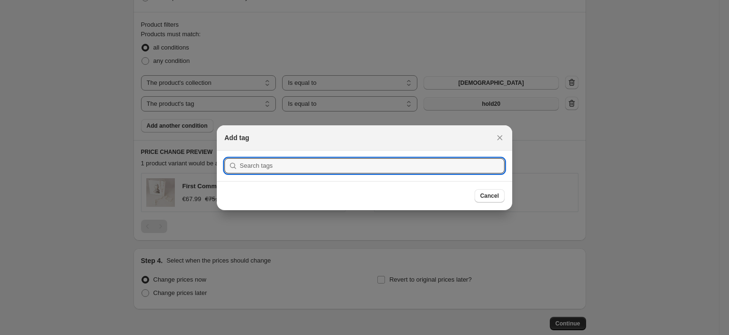
scroll to position [0, 0]
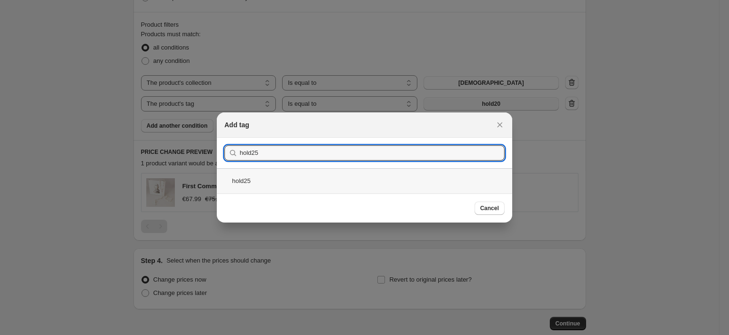
type input "hold25"
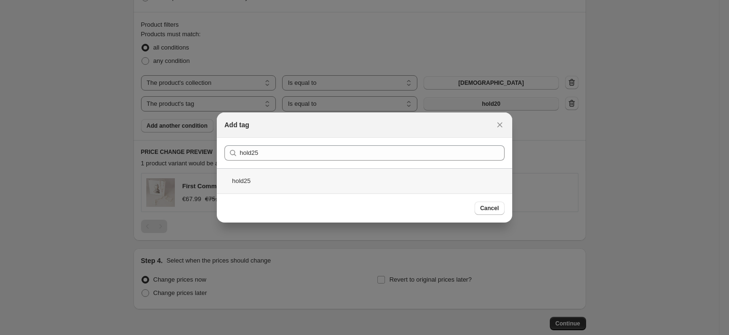
click at [291, 174] on div "hold25" at bounding box center [365, 180] width 296 height 25
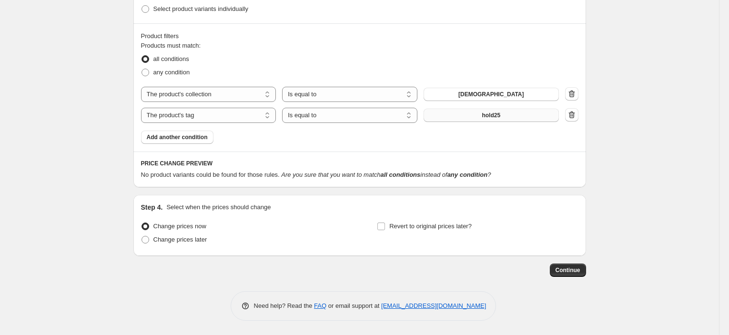
scroll to position [518, 0]
click at [516, 106] on div "The product The product's collection The product's tag The product's vendor The…" at bounding box center [360, 105] width 438 height 36
click at [518, 113] on button "hold25" at bounding box center [491, 115] width 135 height 13
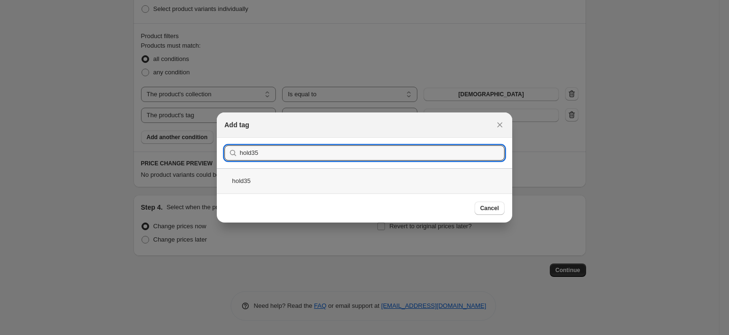
type input "hold35"
click at [278, 184] on div "hold35" at bounding box center [365, 180] width 296 height 25
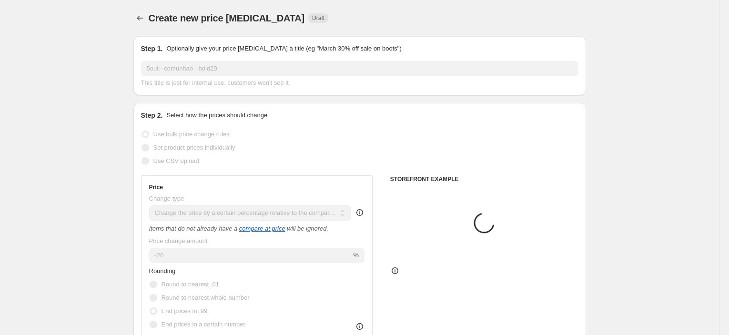
scroll to position [518, 0]
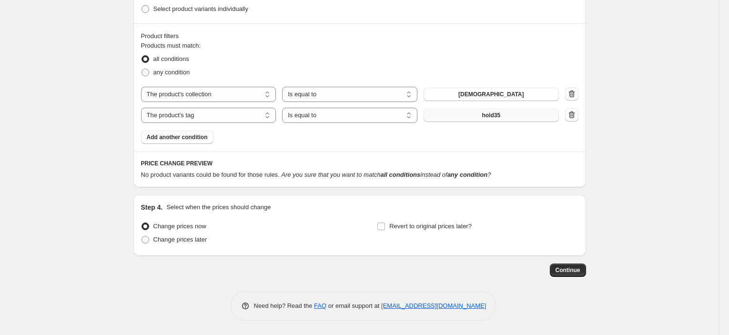
click at [494, 116] on span "hold35" at bounding box center [491, 116] width 19 height 8
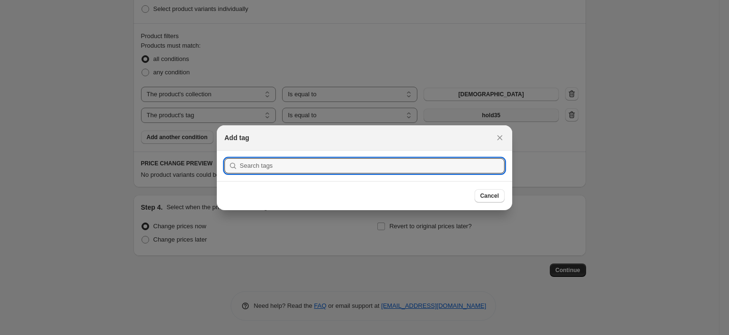
scroll to position [0, 0]
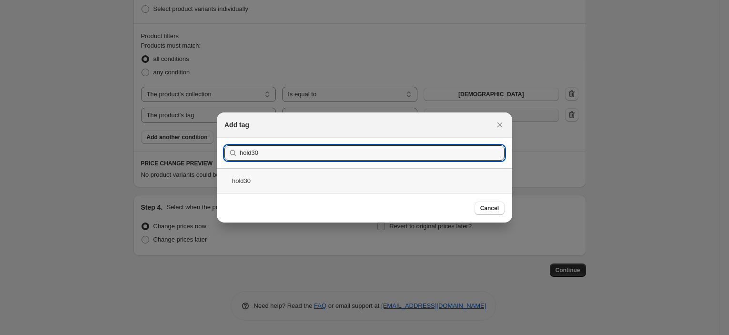
type input "hold30"
click at [265, 189] on div "hold30" at bounding box center [365, 180] width 296 height 25
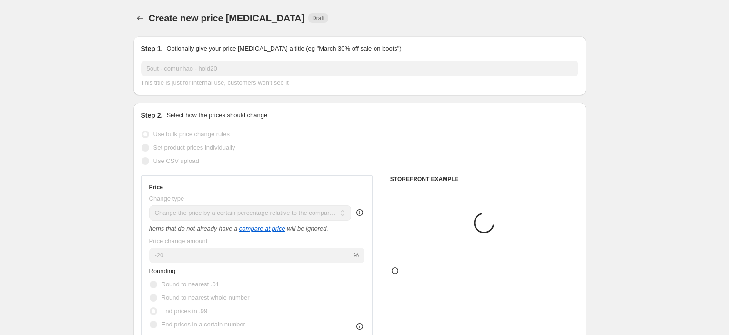
scroll to position [518, 0]
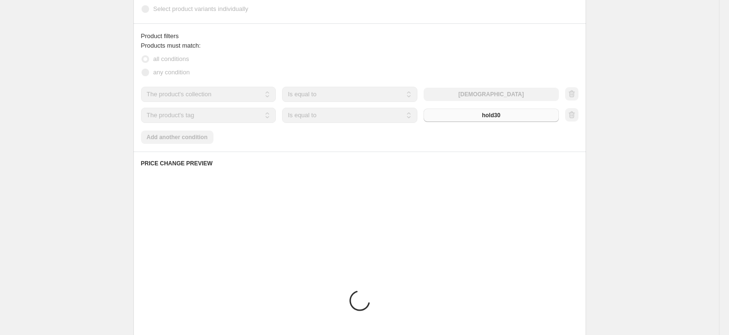
click at [124, 192] on div "Create new price change job. This page is ready Create new price change job Dra…" at bounding box center [360, 29] width 476 height 1094
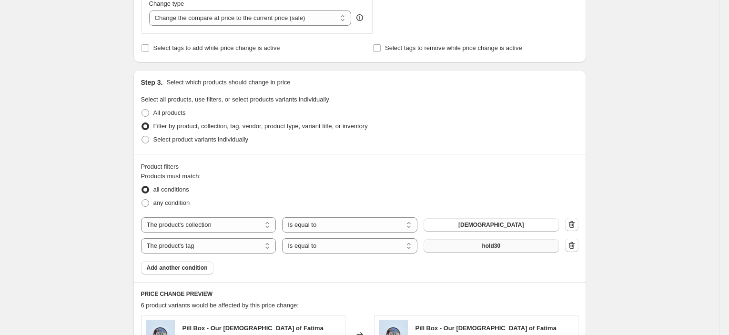
scroll to position [41, 0]
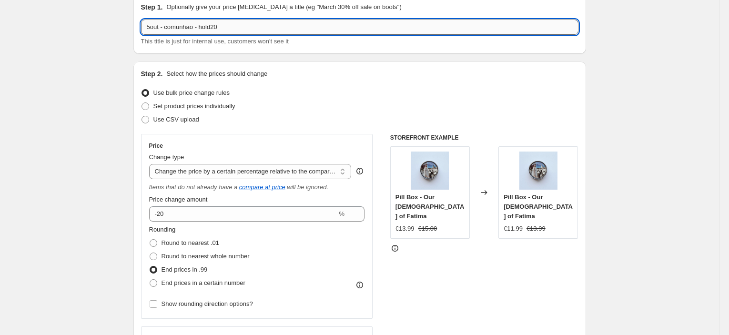
click at [218, 29] on input "5out - comunhao - hold20" at bounding box center [360, 27] width 438 height 15
type input "5out - comunhao - hold30"
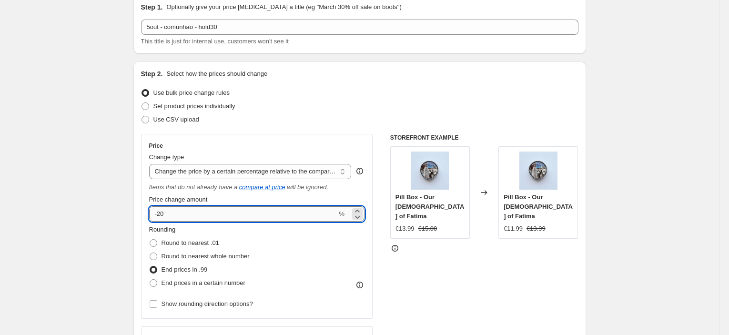
click at [163, 216] on input "-20" at bounding box center [243, 213] width 188 height 15
type input "-30"
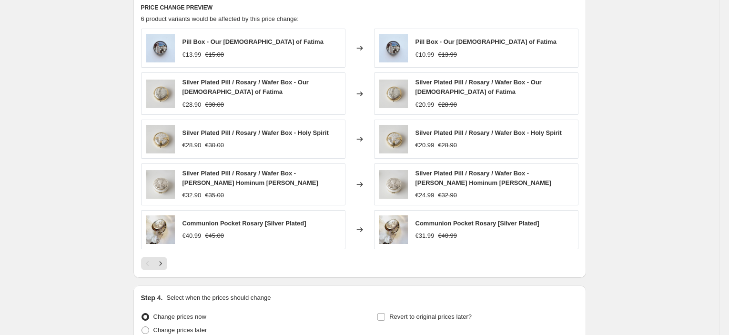
scroll to position [764, 0]
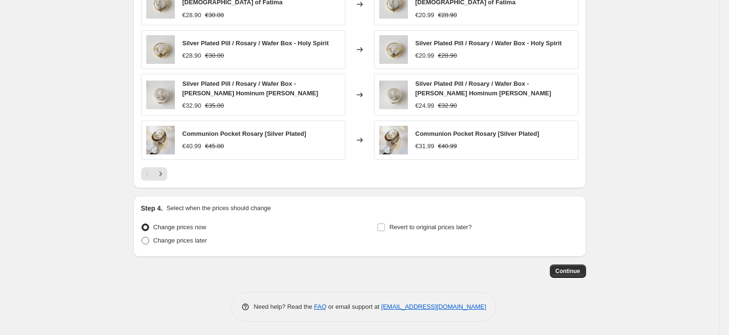
click at [184, 237] on span "Change prices later" at bounding box center [181, 240] width 54 height 7
click at [142, 237] on input "Change prices later" at bounding box center [142, 237] width 0 height 0
radio input "true"
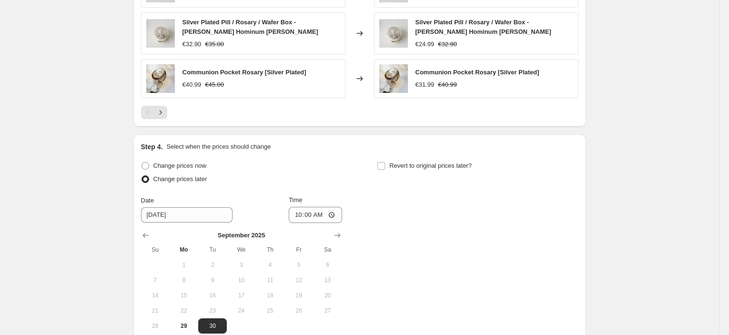
scroll to position [923, 0]
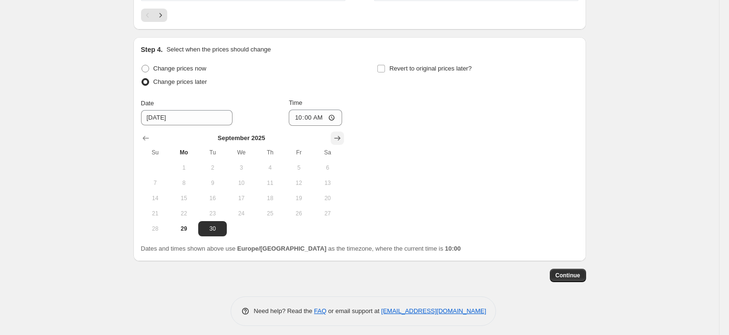
click at [340, 137] on icon "Show next month, October 2025" at bounding box center [337, 138] width 6 height 5
click at [332, 164] on span "4" at bounding box center [327, 168] width 21 height 8
type input "10/4/2025"
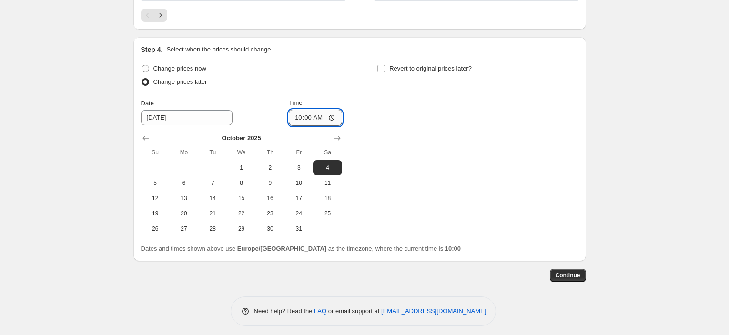
click at [312, 121] on input "10:00" at bounding box center [315, 118] width 53 height 16
type input "23:45"
click at [441, 67] on span "Revert to original prices later?" at bounding box center [431, 68] width 82 height 7
click at [385, 67] on input "Revert to original prices later?" at bounding box center [382, 69] width 8 height 8
checkbox input "true"
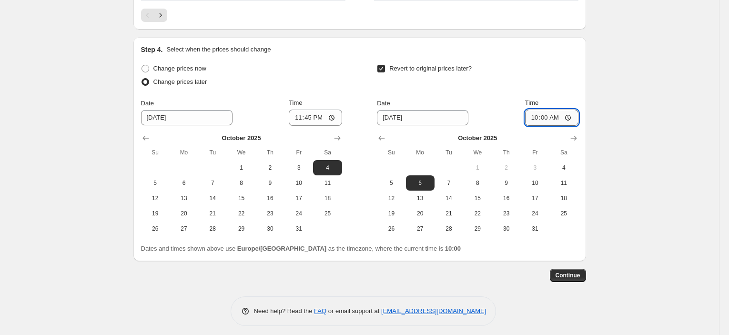
click at [544, 114] on input "10:00" at bounding box center [551, 118] width 53 height 16
type input "08:00"
click at [577, 275] on span "Continue" at bounding box center [568, 276] width 25 height 8
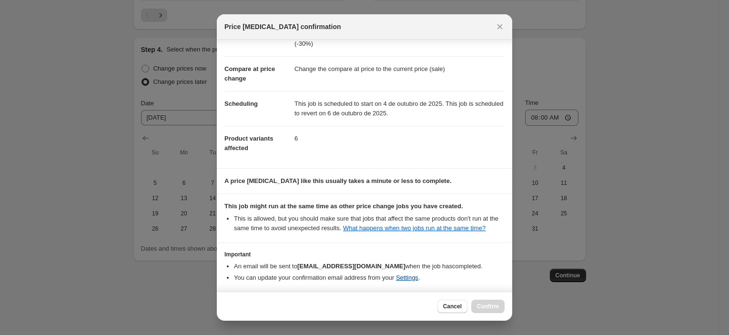
scroll to position [73, 0]
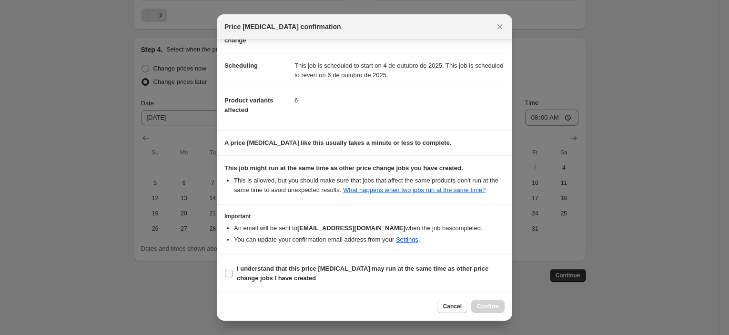
drag, startPoint x: 400, startPoint y: 269, endPoint x: 417, endPoint y: 281, distance: 21.3
click at [400, 269] on b "I understand that this price change job may run at the same time as other price…" at bounding box center [363, 273] width 252 height 17
click at [233, 270] on input "I understand that this price change job may run at the same time as other price…" at bounding box center [229, 274] width 8 height 8
checkbox input "true"
click at [489, 302] on button "Confirm" at bounding box center [488, 306] width 33 height 13
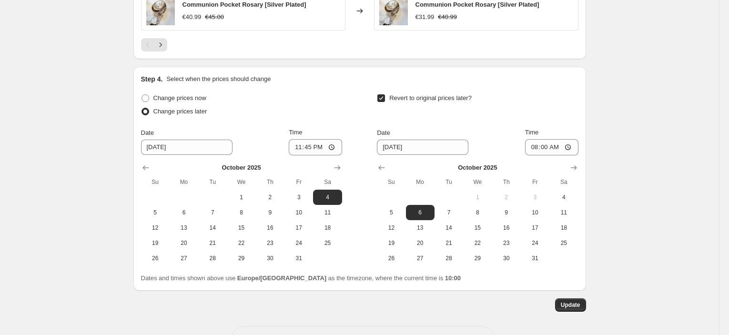
scroll to position [976, 0]
